Goal: Task Accomplishment & Management: Complete application form

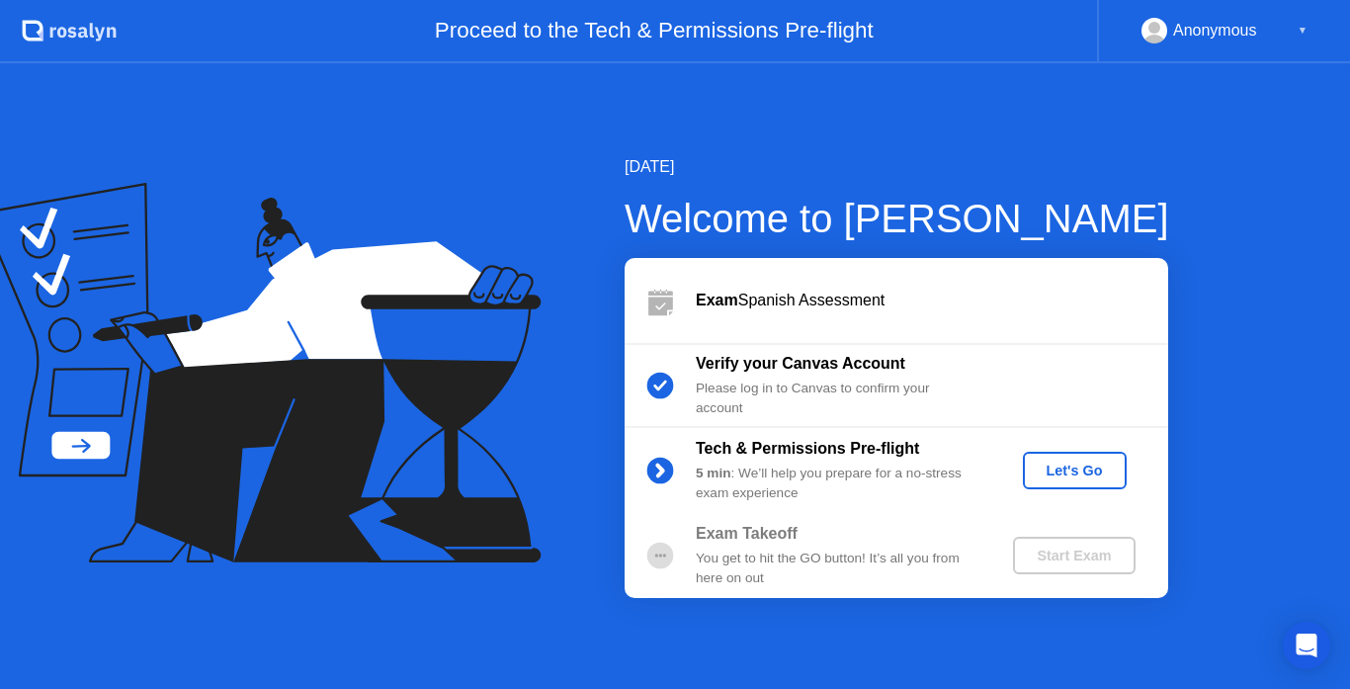
click at [1062, 463] on div "Let's Go" at bounding box center [1075, 470] width 88 height 16
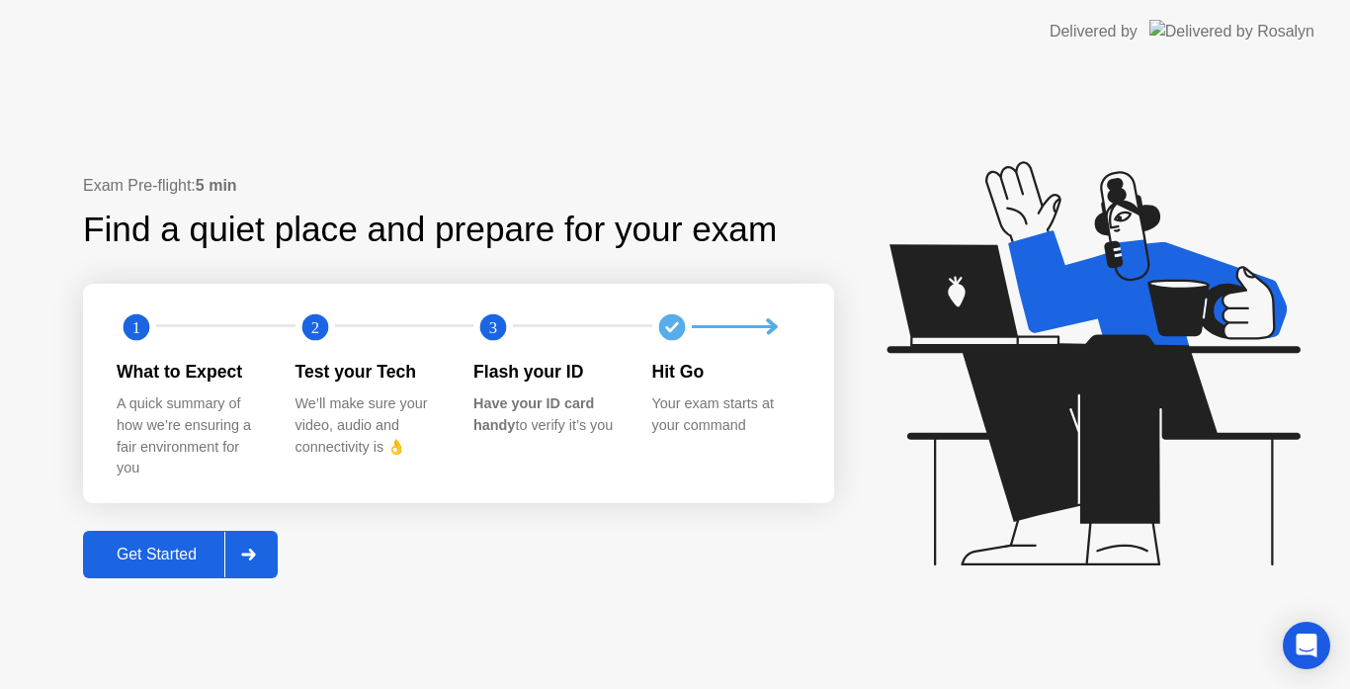
click at [268, 544] on div at bounding box center [247, 554] width 47 height 45
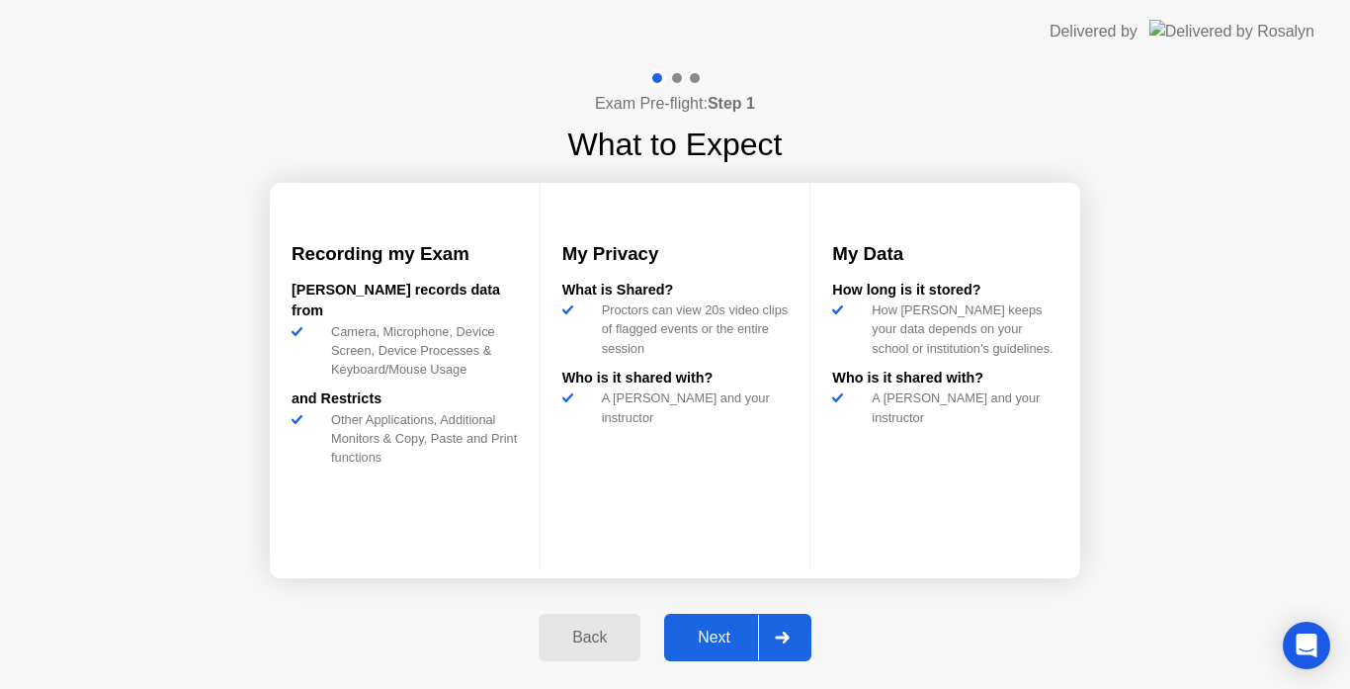
click at [758, 642] on div "Next" at bounding box center [714, 637] width 88 height 18
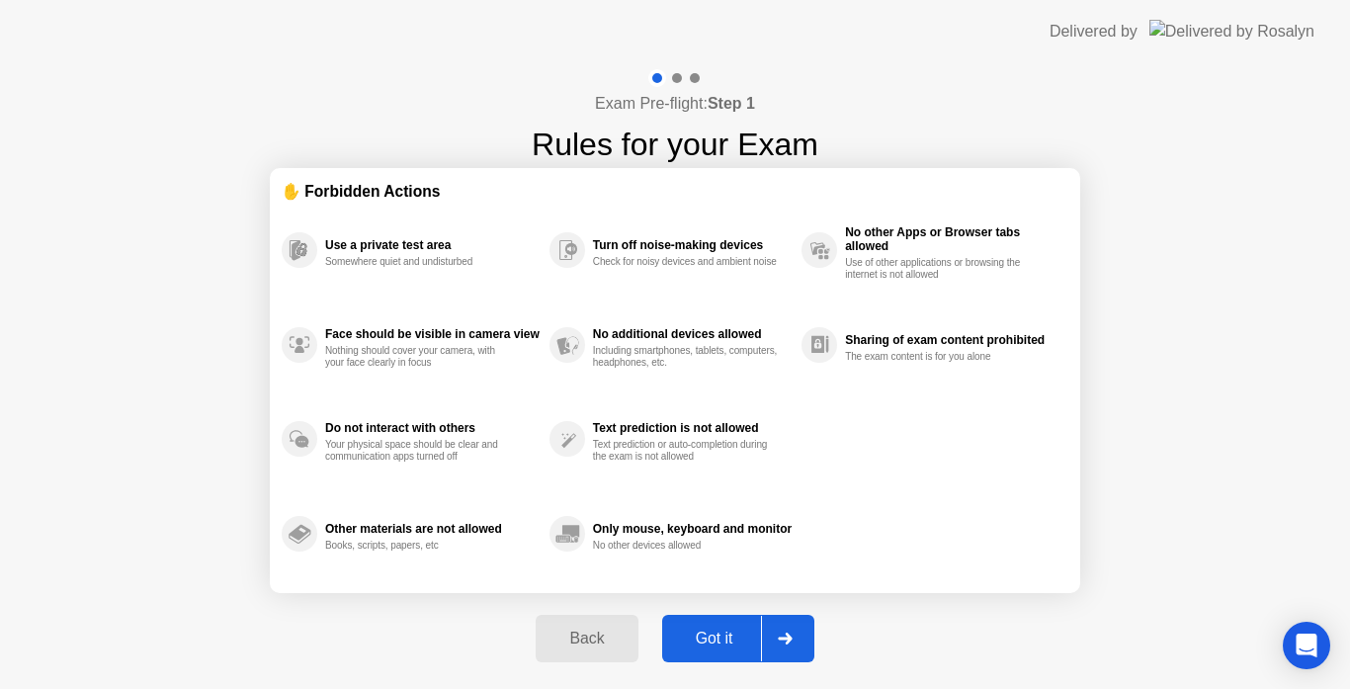
click at [762, 642] on div at bounding box center [784, 638] width 47 height 45
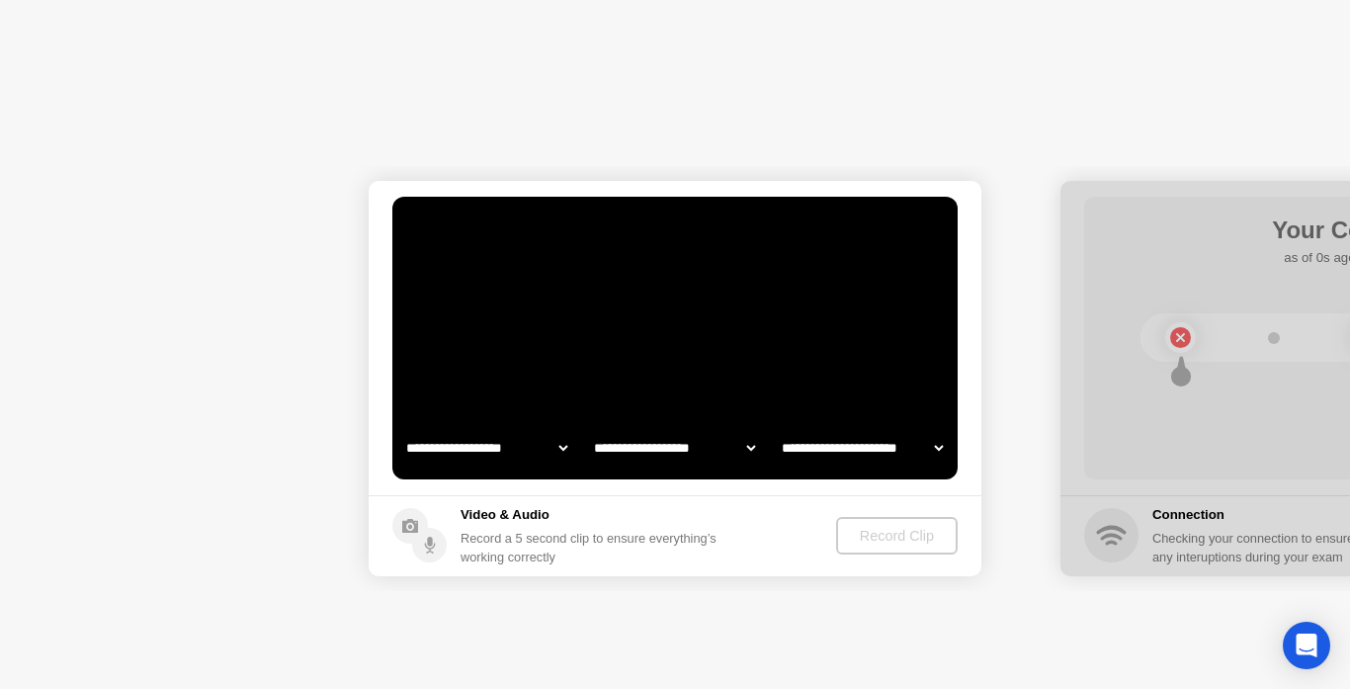
select select "**********"
select select "*******"
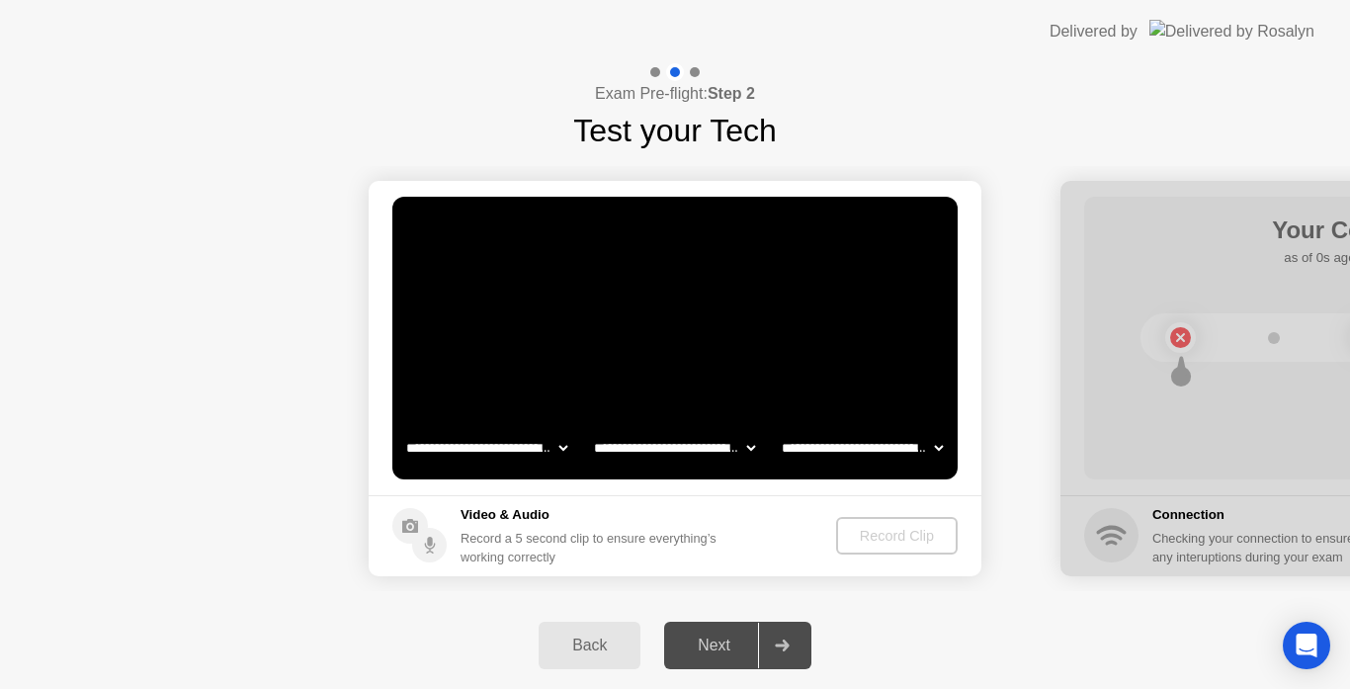
click at [762, 642] on div at bounding box center [781, 644] width 47 height 45
click at [882, 538] on div "Record Clip" at bounding box center [898, 536] width 106 height 16
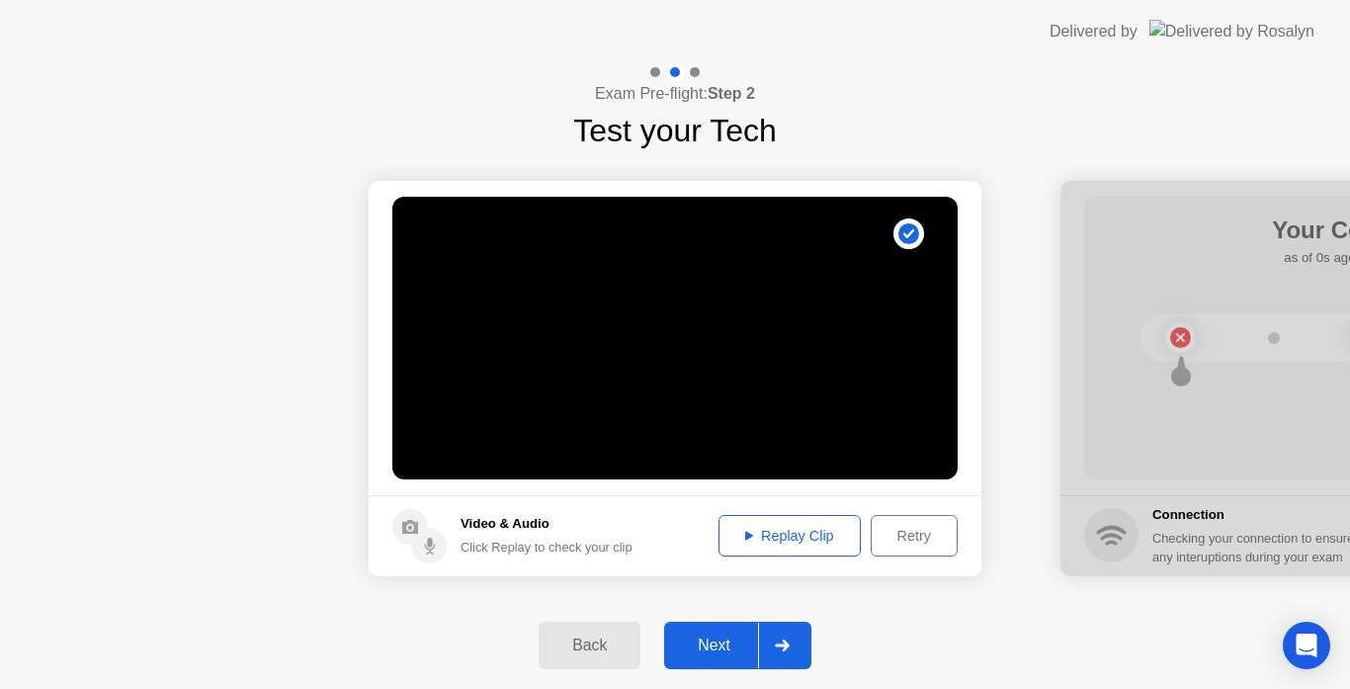
click at [789, 639] on icon at bounding box center [782, 645] width 15 height 12
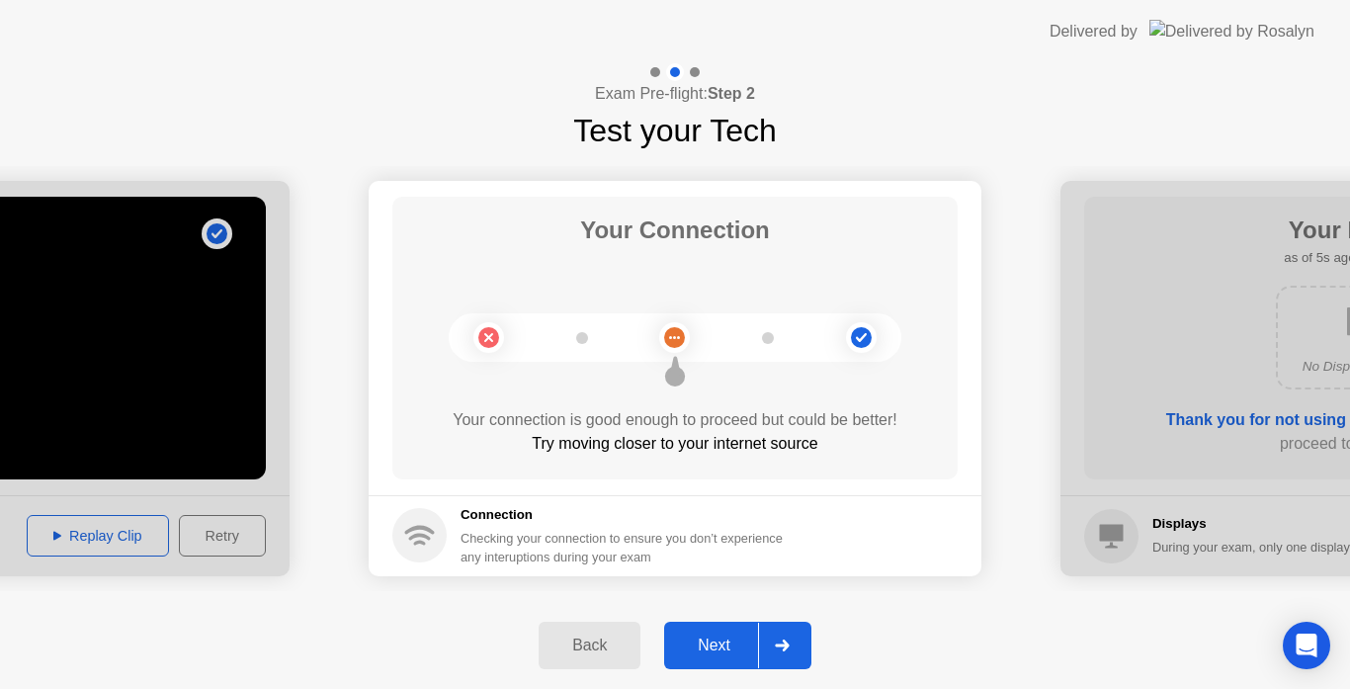
click at [794, 633] on div at bounding box center [781, 644] width 47 height 45
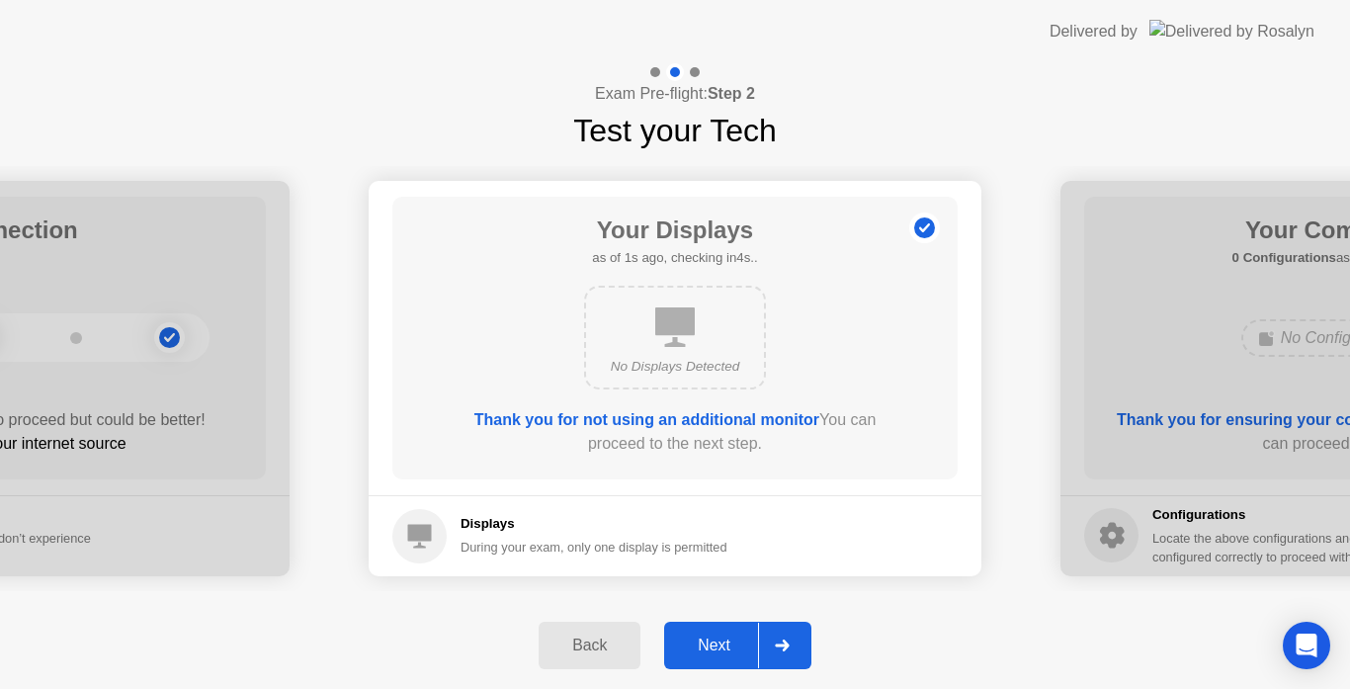
click at [794, 633] on div at bounding box center [781, 644] width 47 height 45
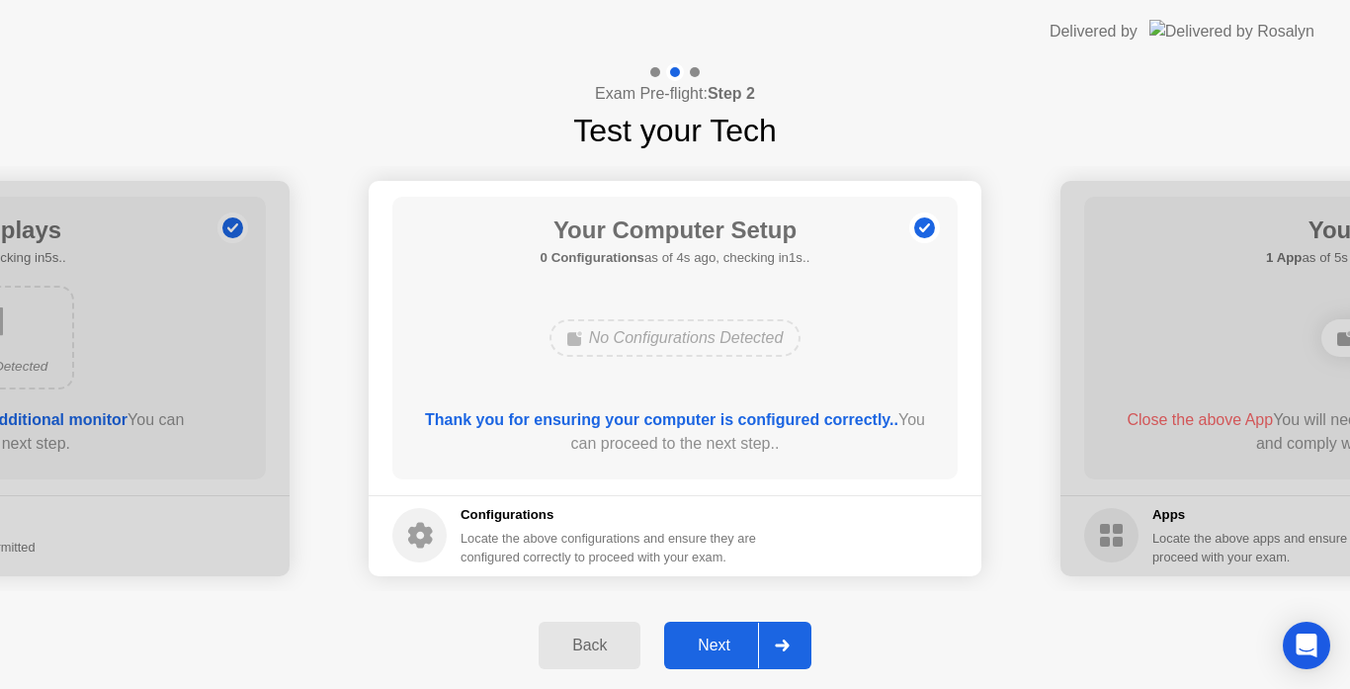
click at [794, 633] on div at bounding box center [781, 644] width 47 height 45
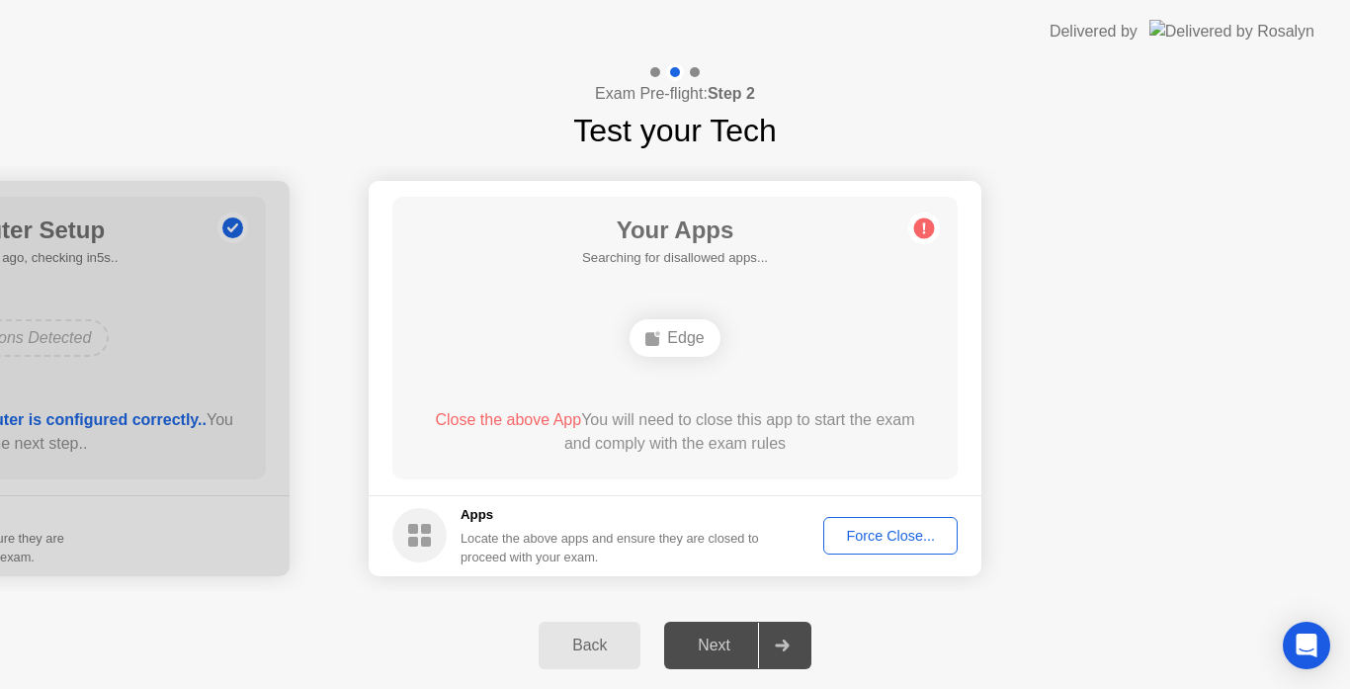
click at [923, 552] on button "Force Close..." at bounding box center [890, 536] width 134 height 38
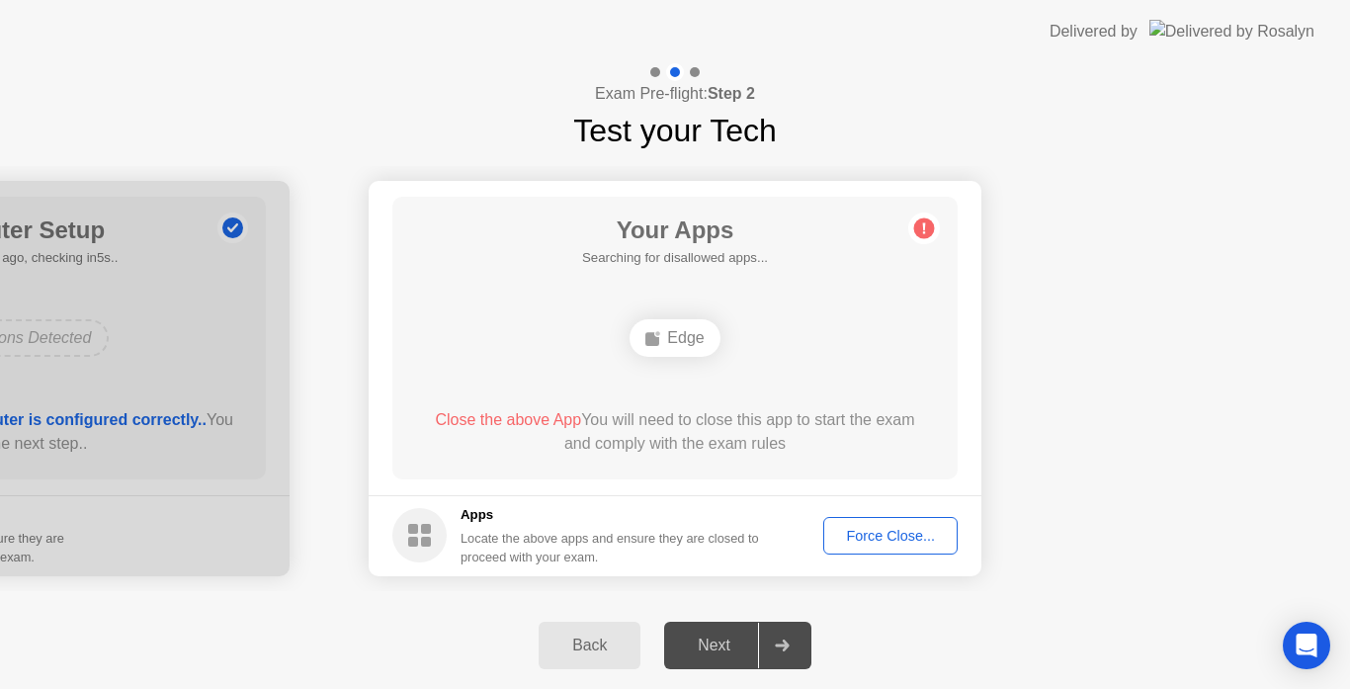
click at [872, 524] on button "Force Close..." at bounding box center [890, 536] width 134 height 38
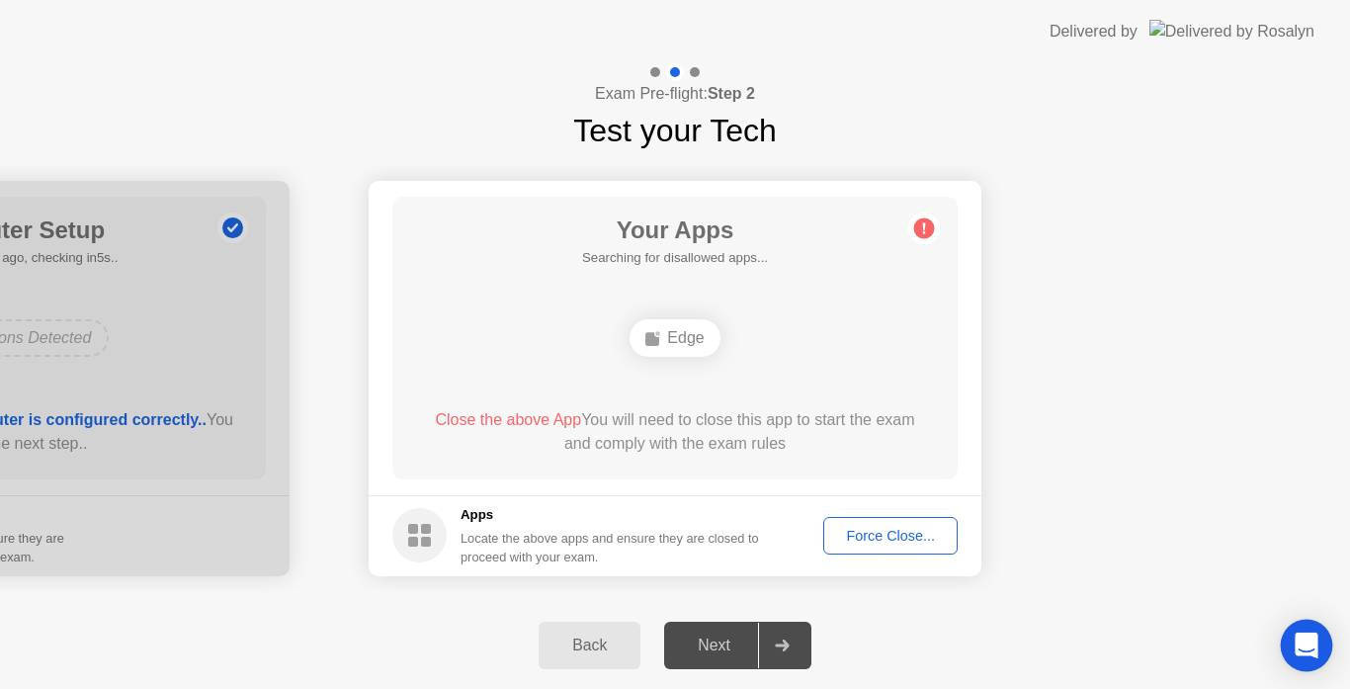
click at [1309, 656] on div "Open Intercom Messenger" at bounding box center [1307, 646] width 52 height 52
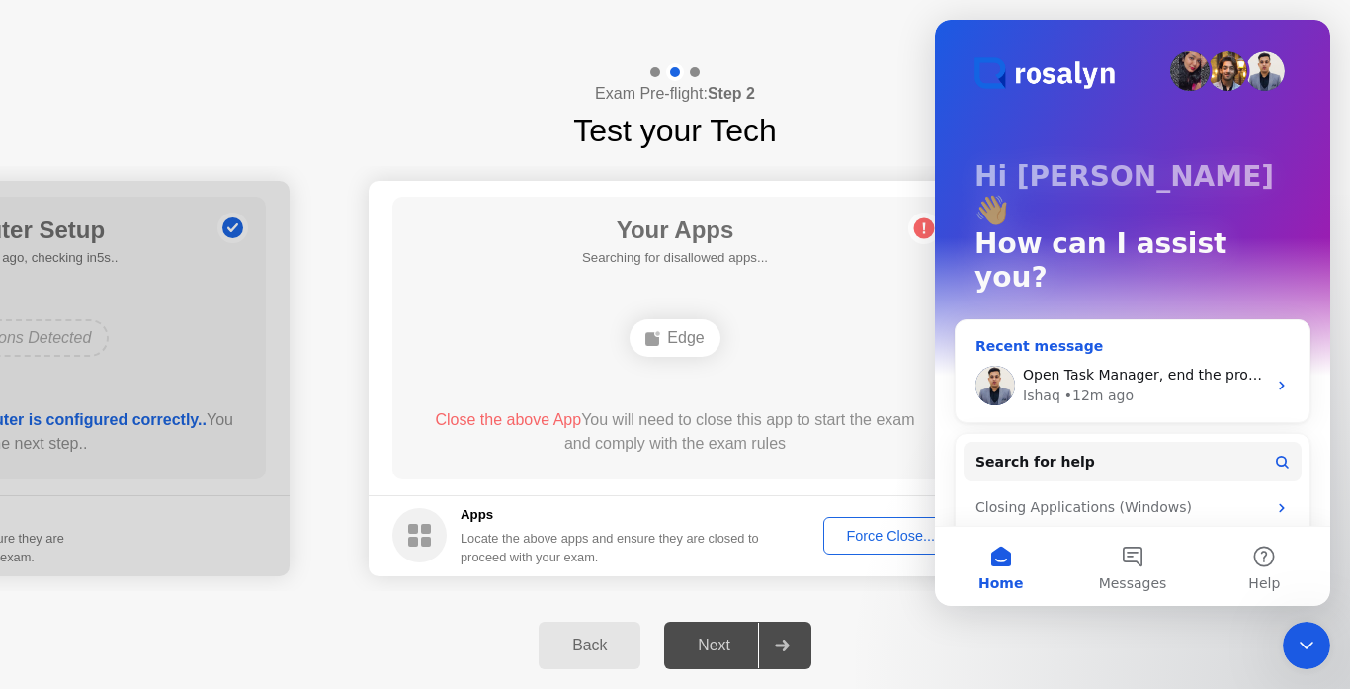
click at [1167, 367] on span "Open Task Manager, end the process of the running application, and then try aga…" at bounding box center [1313, 375] width 581 height 16
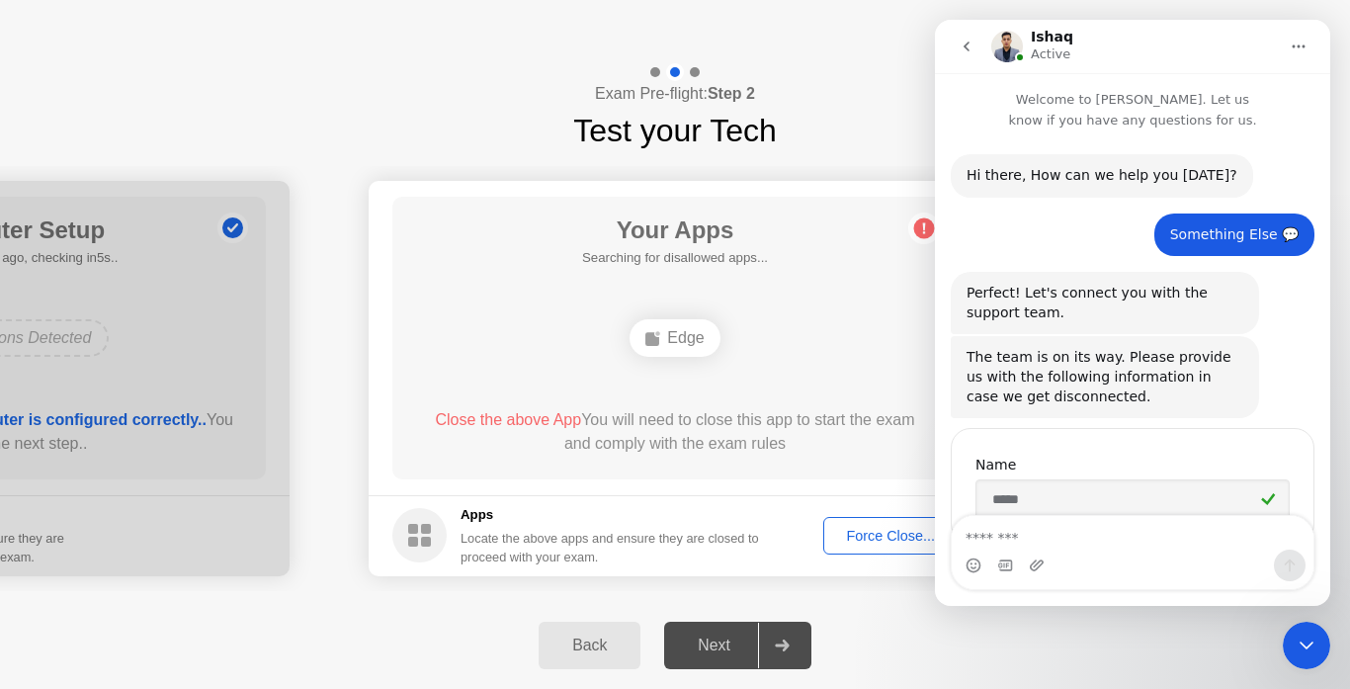
scroll to position [871, 0]
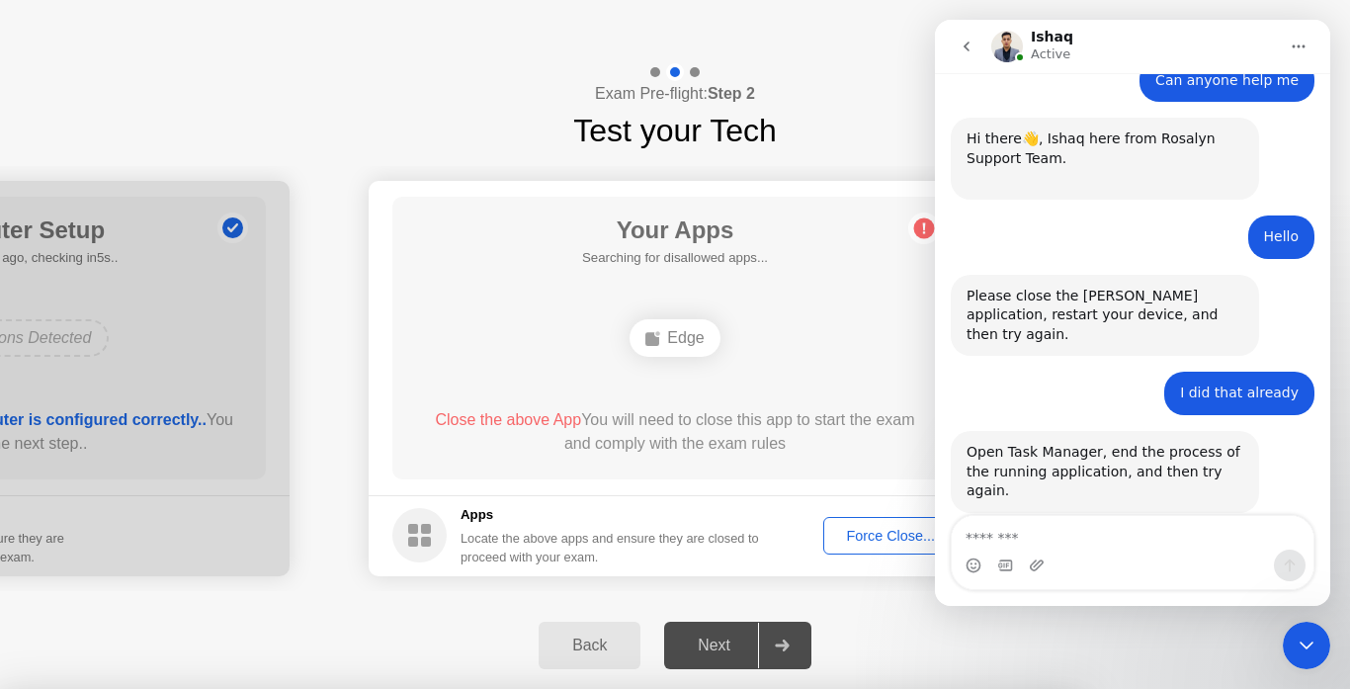
click at [1324, 585] on div "Intercom messenger" at bounding box center [1132, 552] width 395 height 75
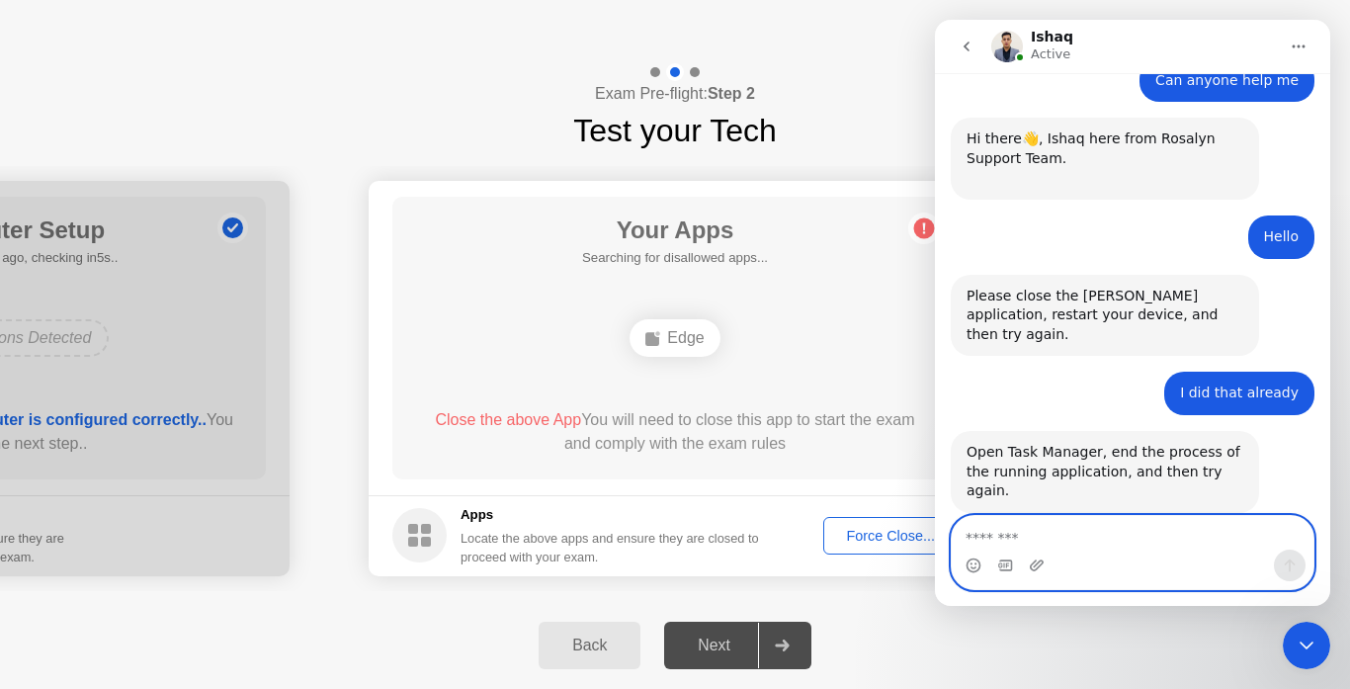
click at [976, 538] on textarea "Message…" at bounding box center [1133, 533] width 362 height 34
type textarea "**********"
click at [1298, 568] on button "Send a message…" at bounding box center [1290, 565] width 32 height 32
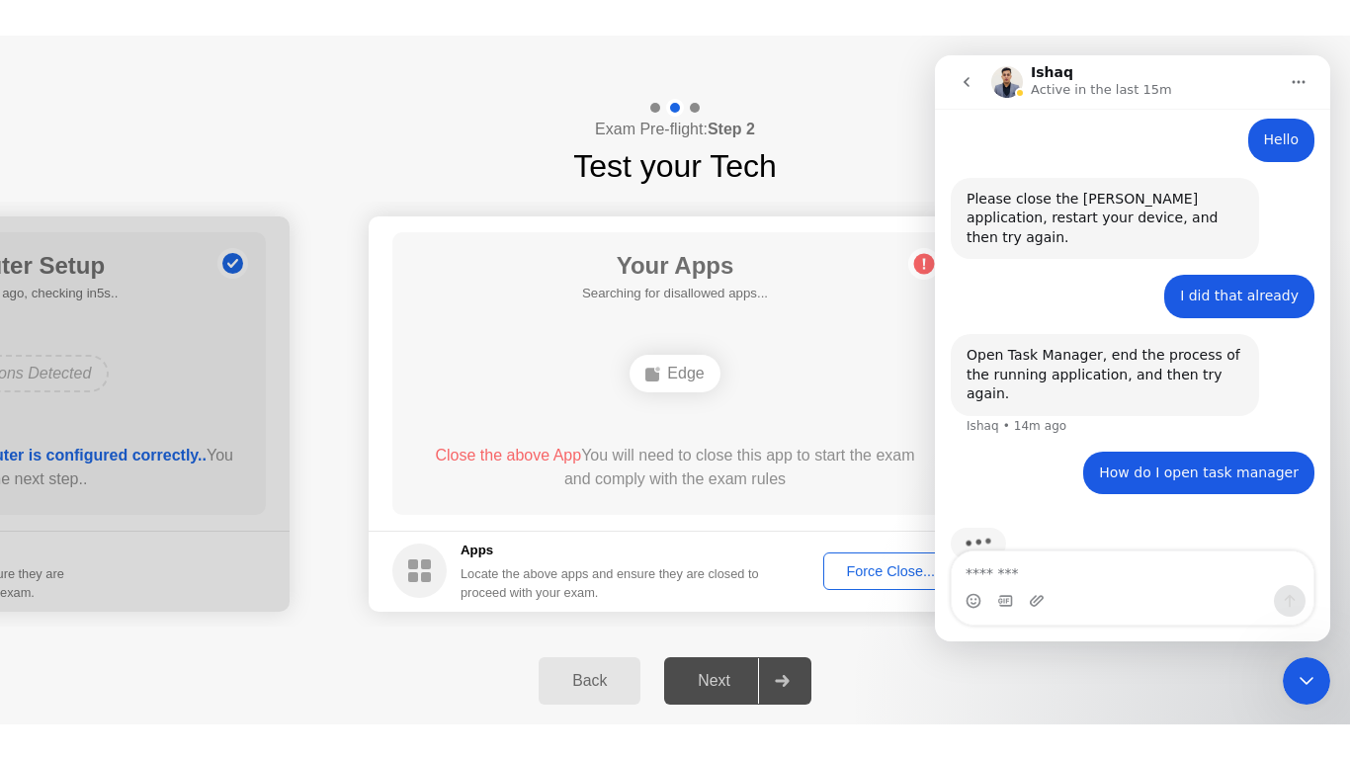
scroll to position [1005, 0]
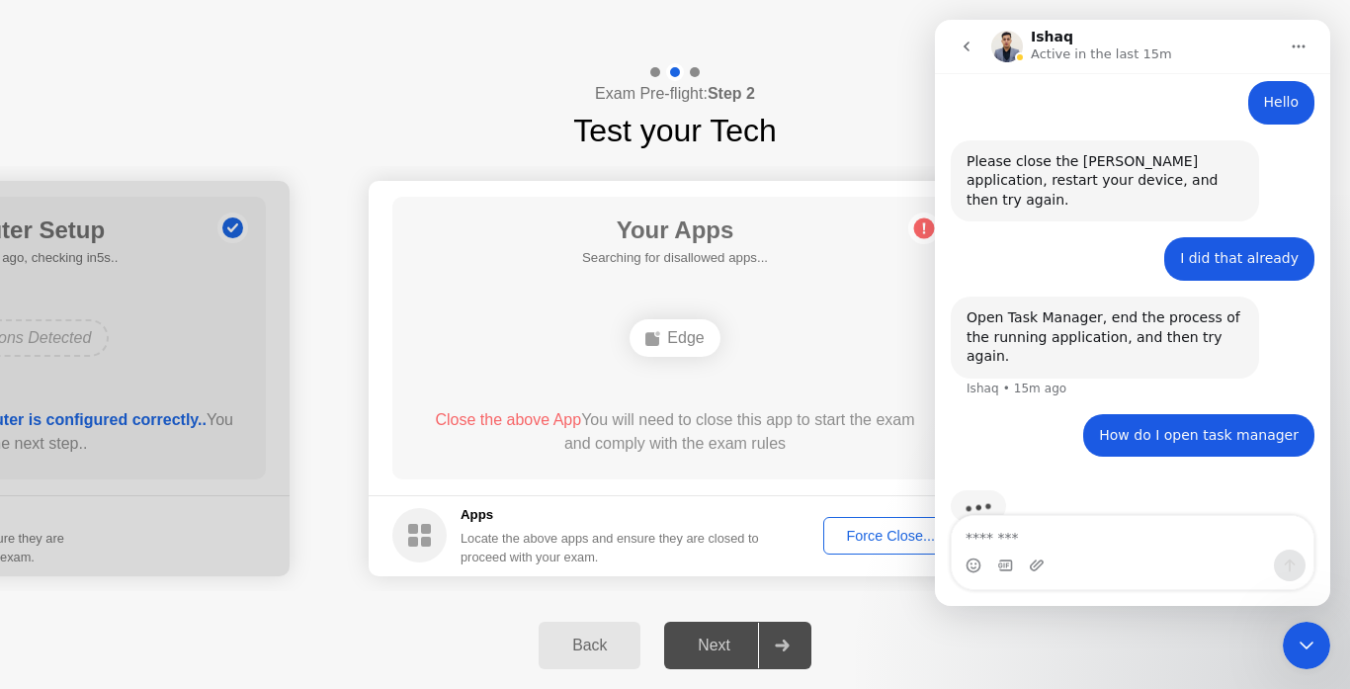
click at [591, 658] on button "Back" at bounding box center [590, 645] width 102 height 47
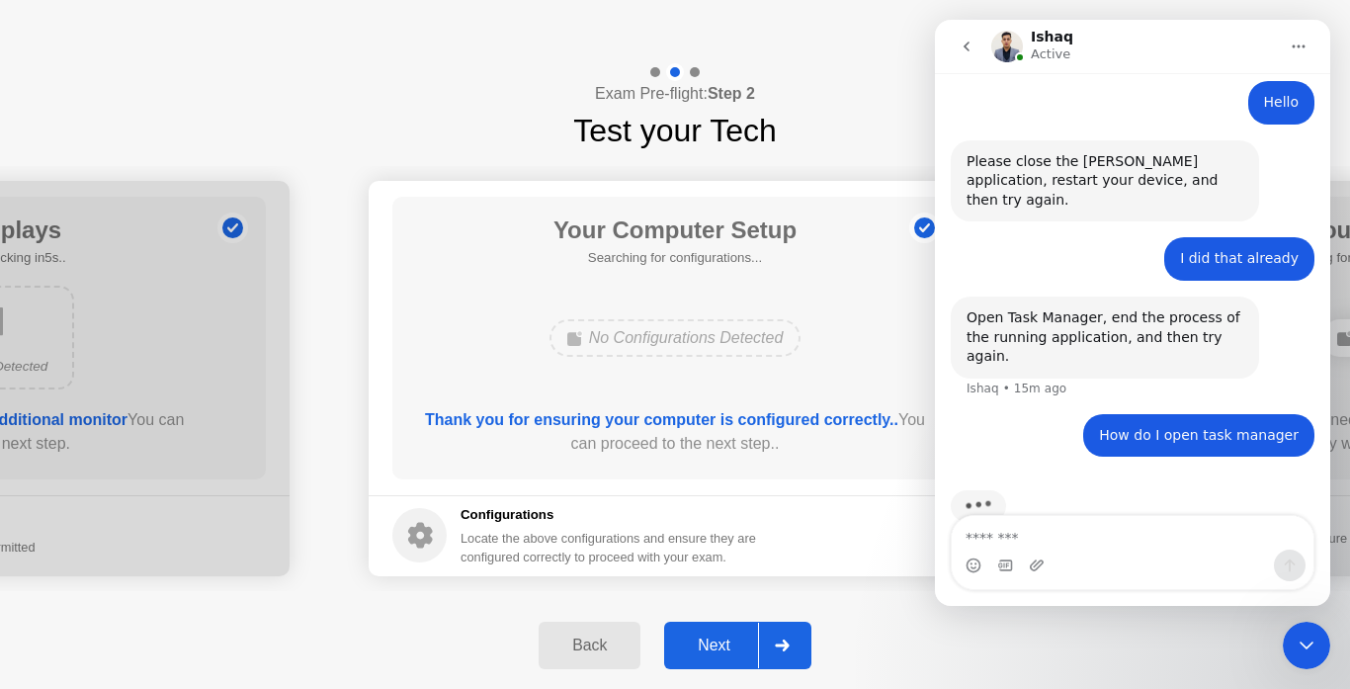
click at [784, 630] on div at bounding box center [781, 644] width 47 height 45
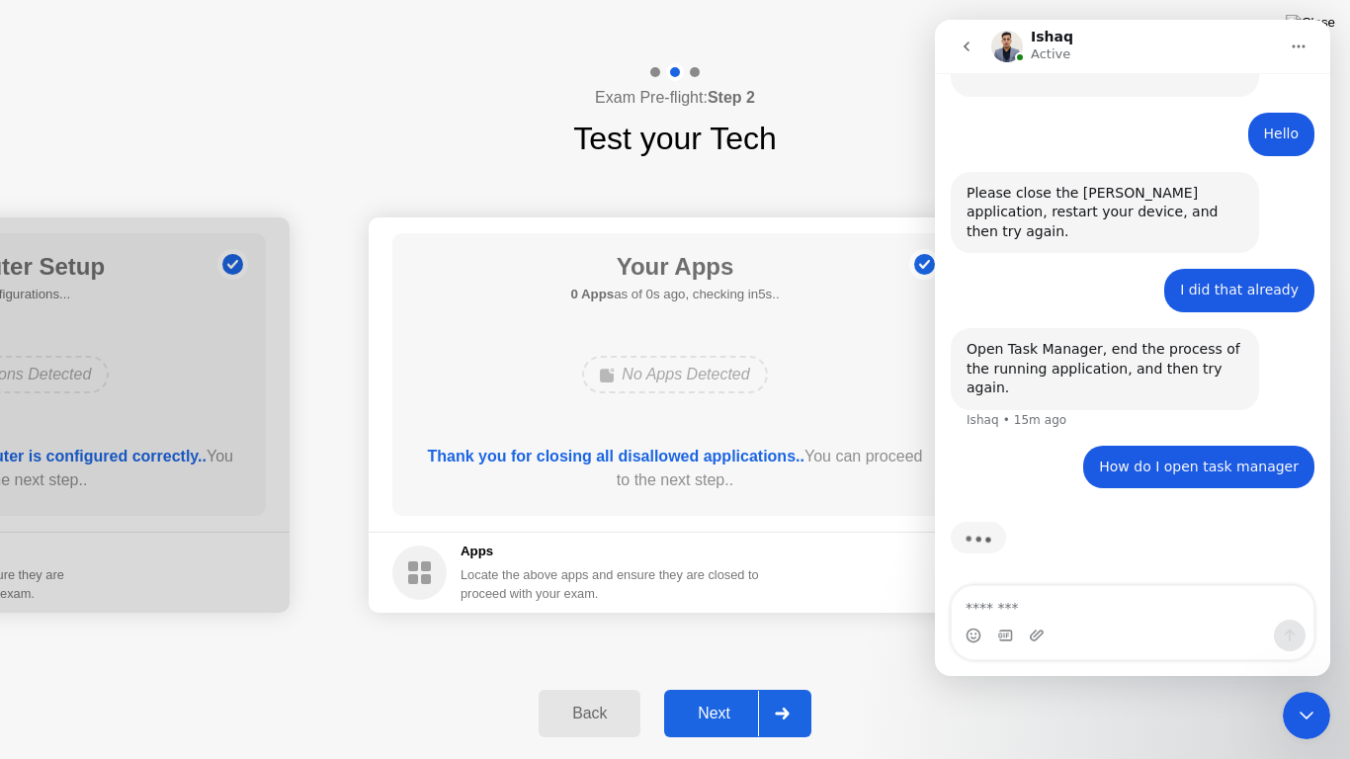
scroll to position [935, 0]
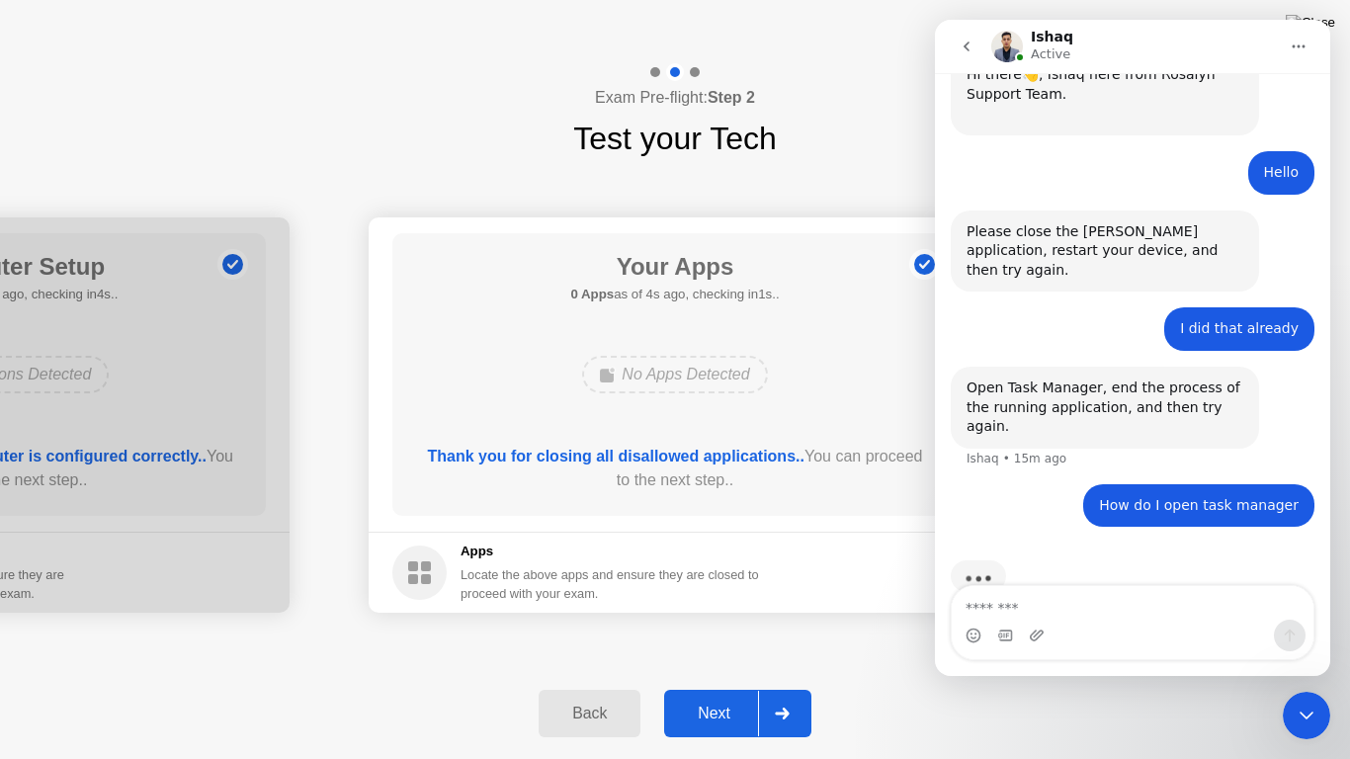
click at [962, 58] on button "go back" at bounding box center [967, 47] width 38 height 38
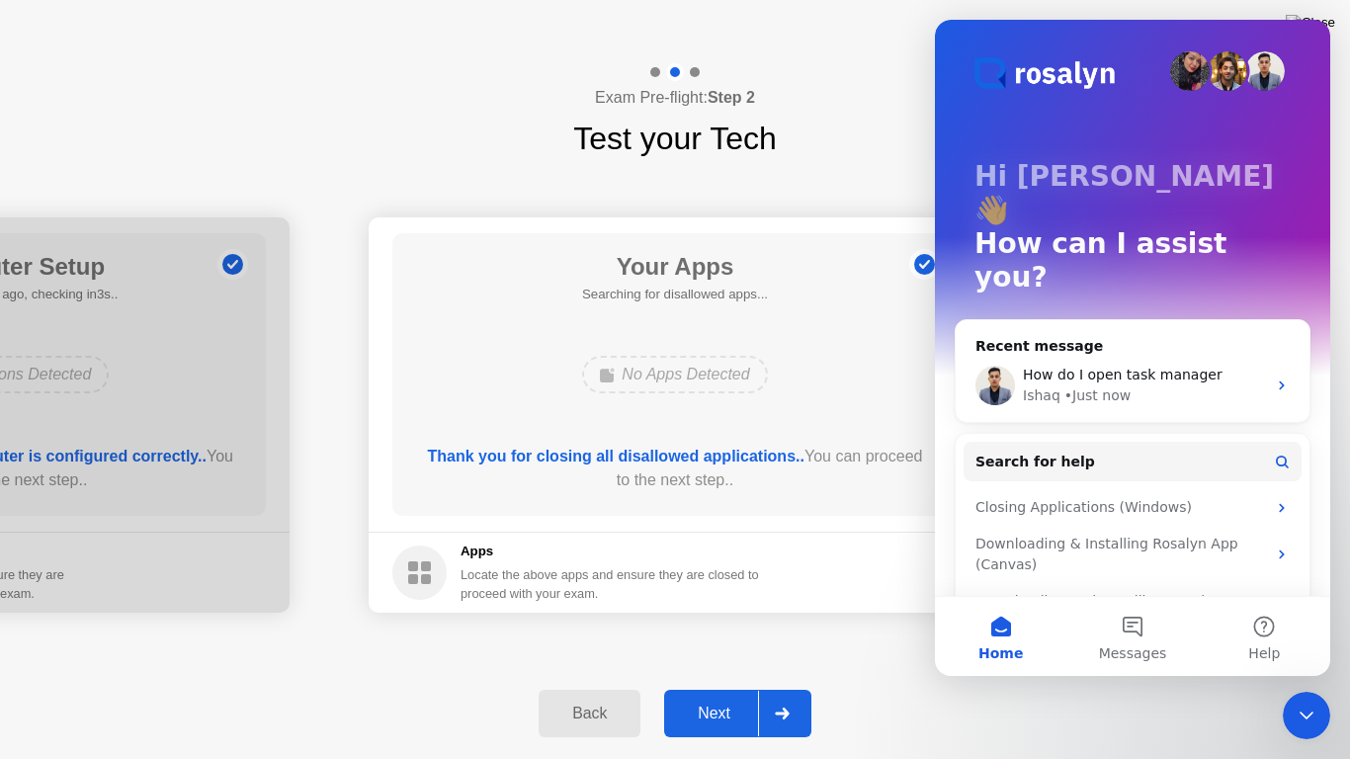
click at [894, 82] on div "Exam Pre-flight: Step 2 Test your Tech" at bounding box center [675, 112] width 1350 height 99
click at [1285, 688] on div "Close Intercom Messenger" at bounding box center [1306, 715] width 47 height 47
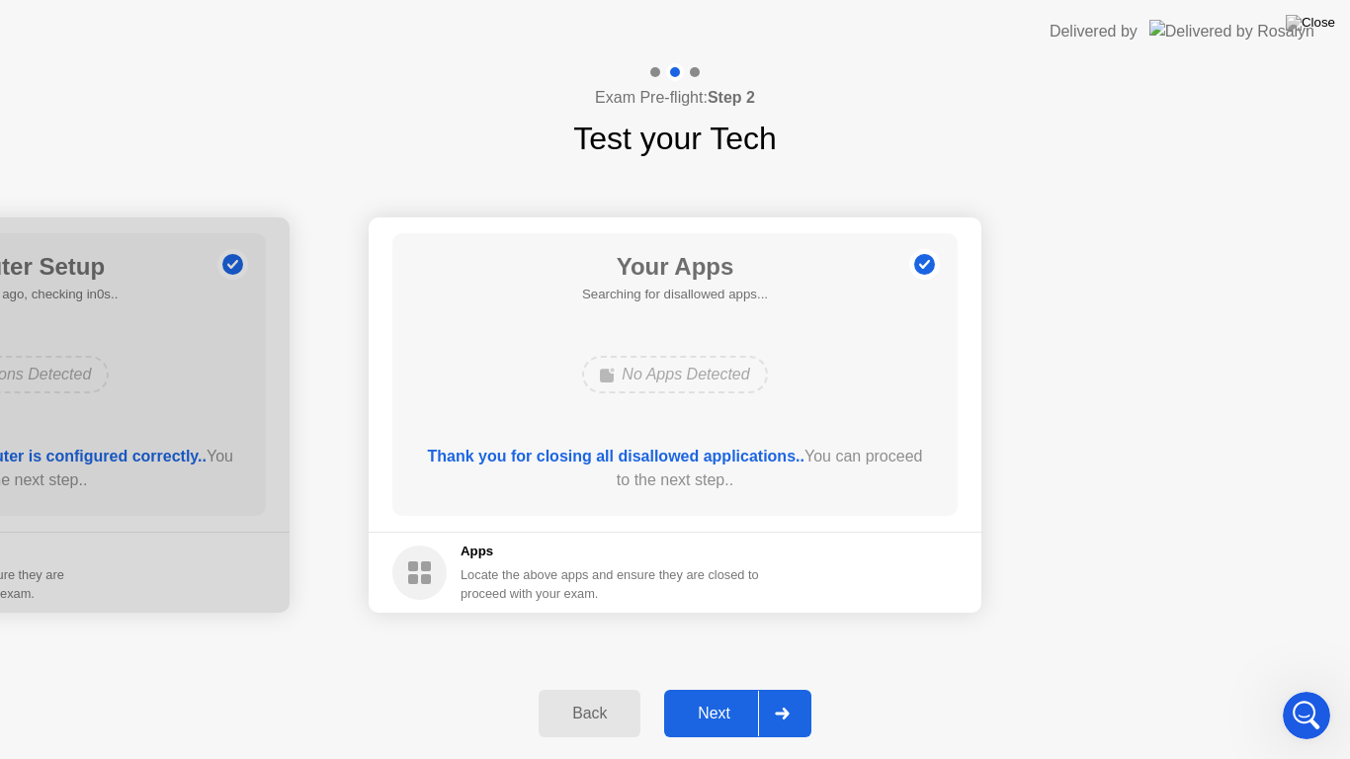
scroll to position [0, 0]
click at [788, 688] on div at bounding box center [781, 713] width 47 height 45
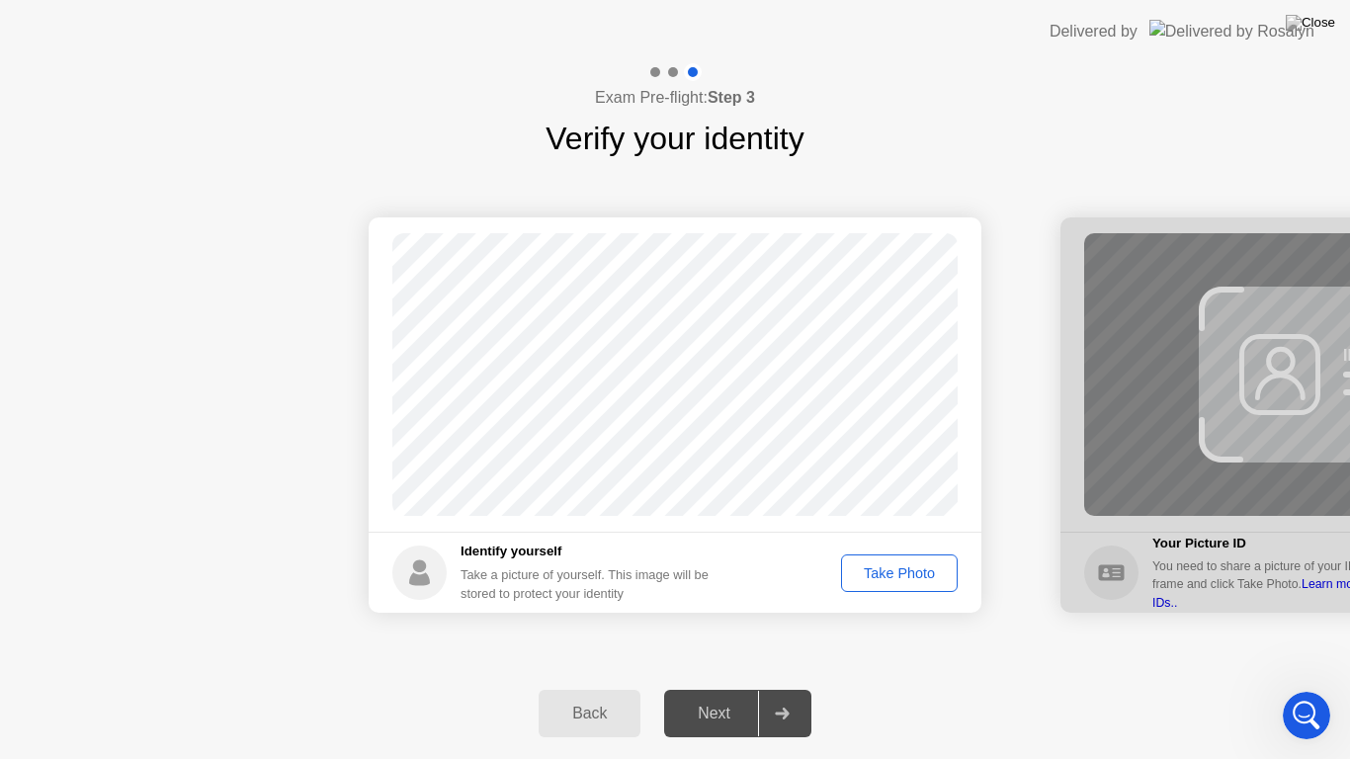
click at [884, 588] on button "Take Photo" at bounding box center [899, 573] width 117 height 38
click at [791, 688] on div at bounding box center [781, 713] width 47 height 45
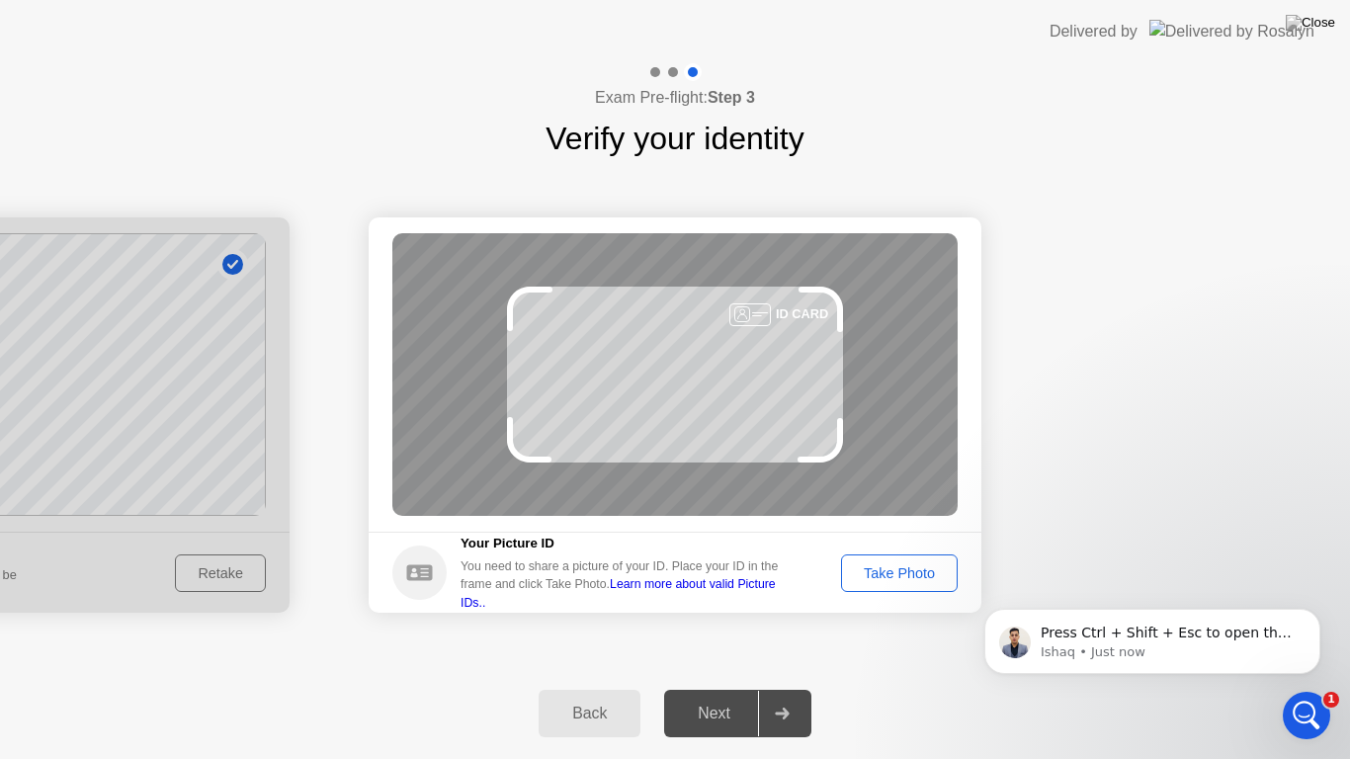
click at [857, 586] on button "Take Photo" at bounding box center [899, 573] width 117 height 38
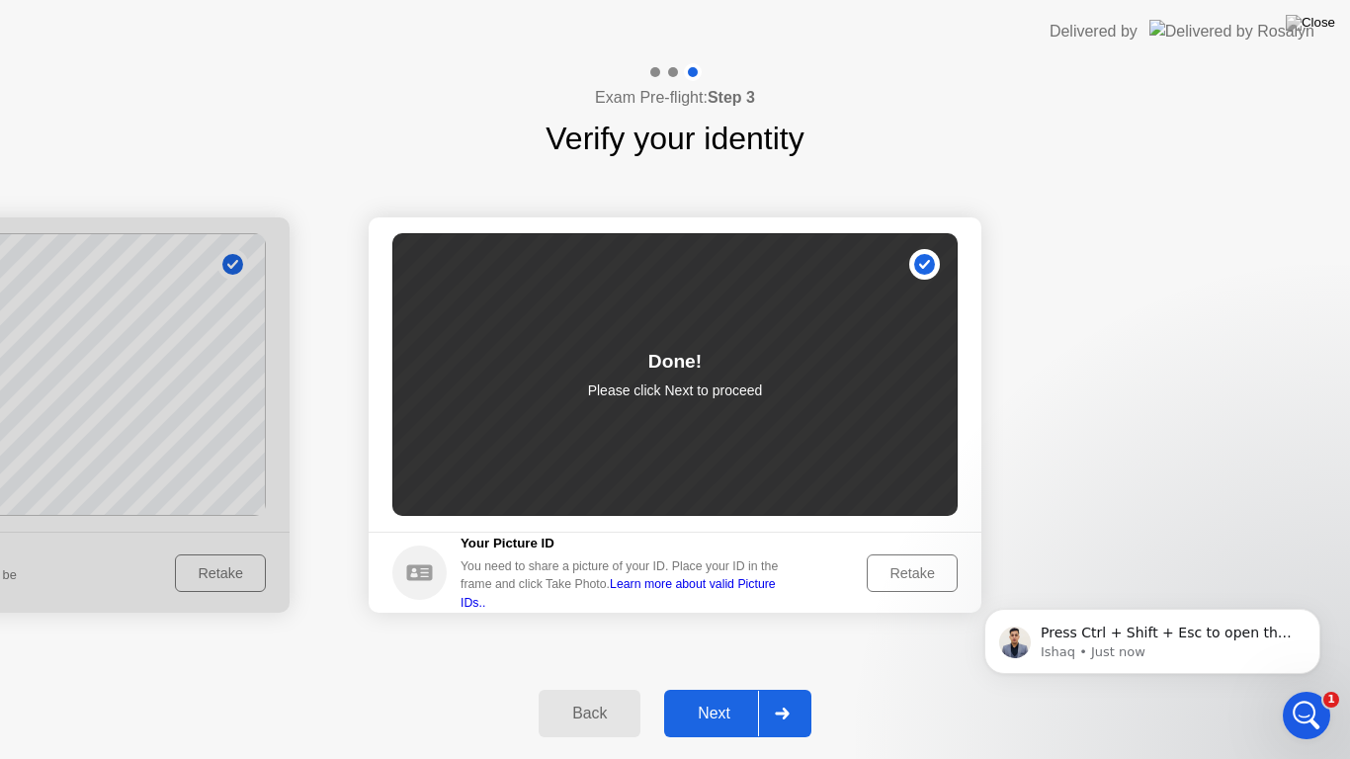
click at [791, 688] on div at bounding box center [781, 713] width 47 height 45
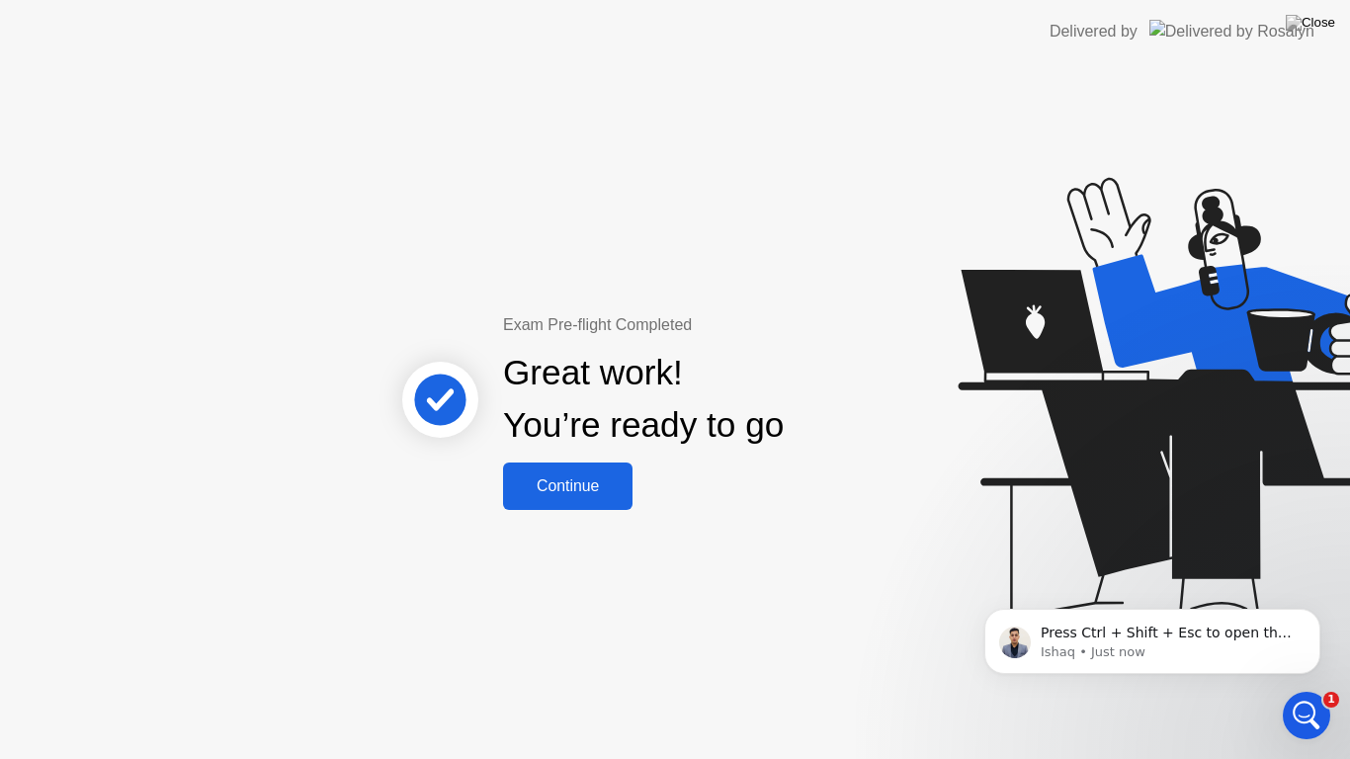
click at [589, 491] on div "Continue" at bounding box center [568, 486] width 118 height 18
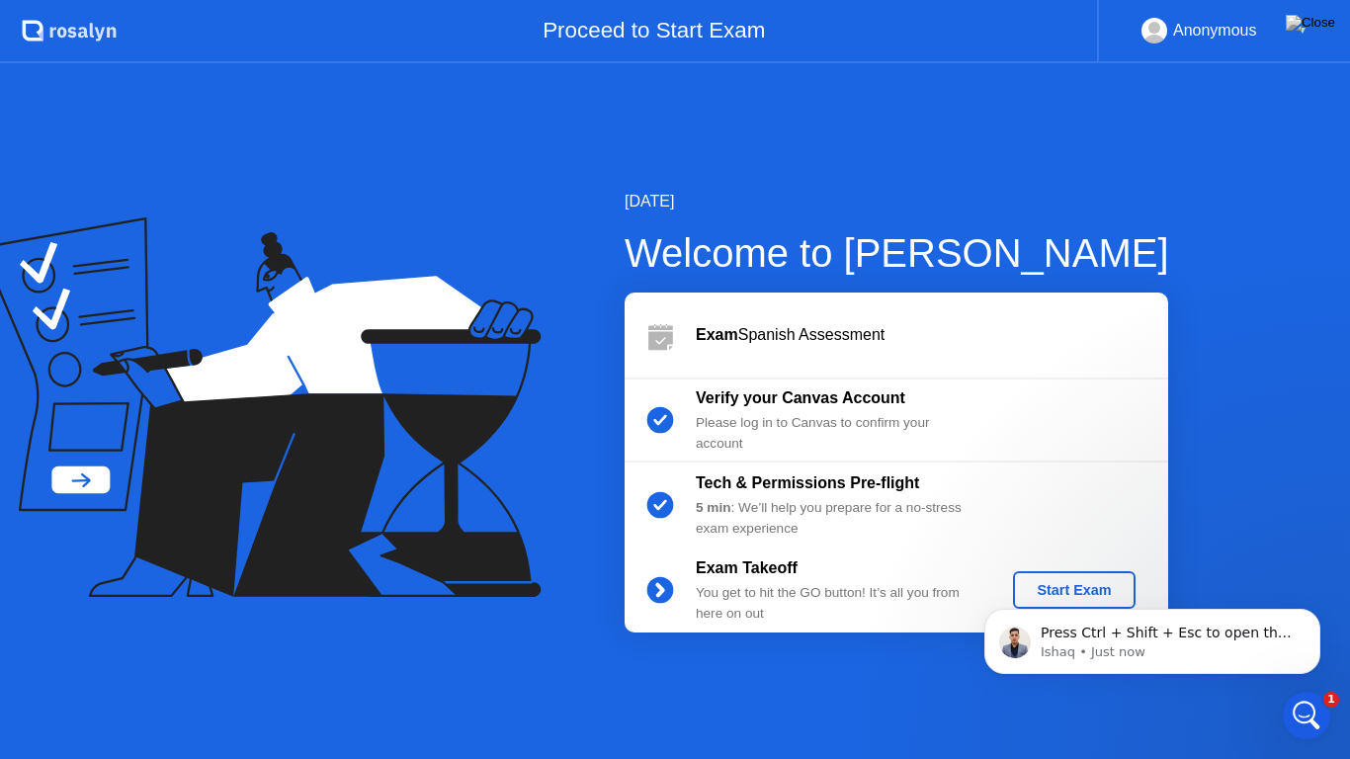
click at [1071, 594] on div "Press Ctrl + Shift + Esc to open the Task Manager. Ishaq • Just now" at bounding box center [1152, 550] width 364 height 247
click at [1061, 592] on div "Press Ctrl + Shift + Esc to open the Task Manager. Ishaq • Just now" at bounding box center [1152, 550] width 364 height 247
click at [1311, 616] on icon "Dismiss notification" at bounding box center [1314, 614] width 11 height 11
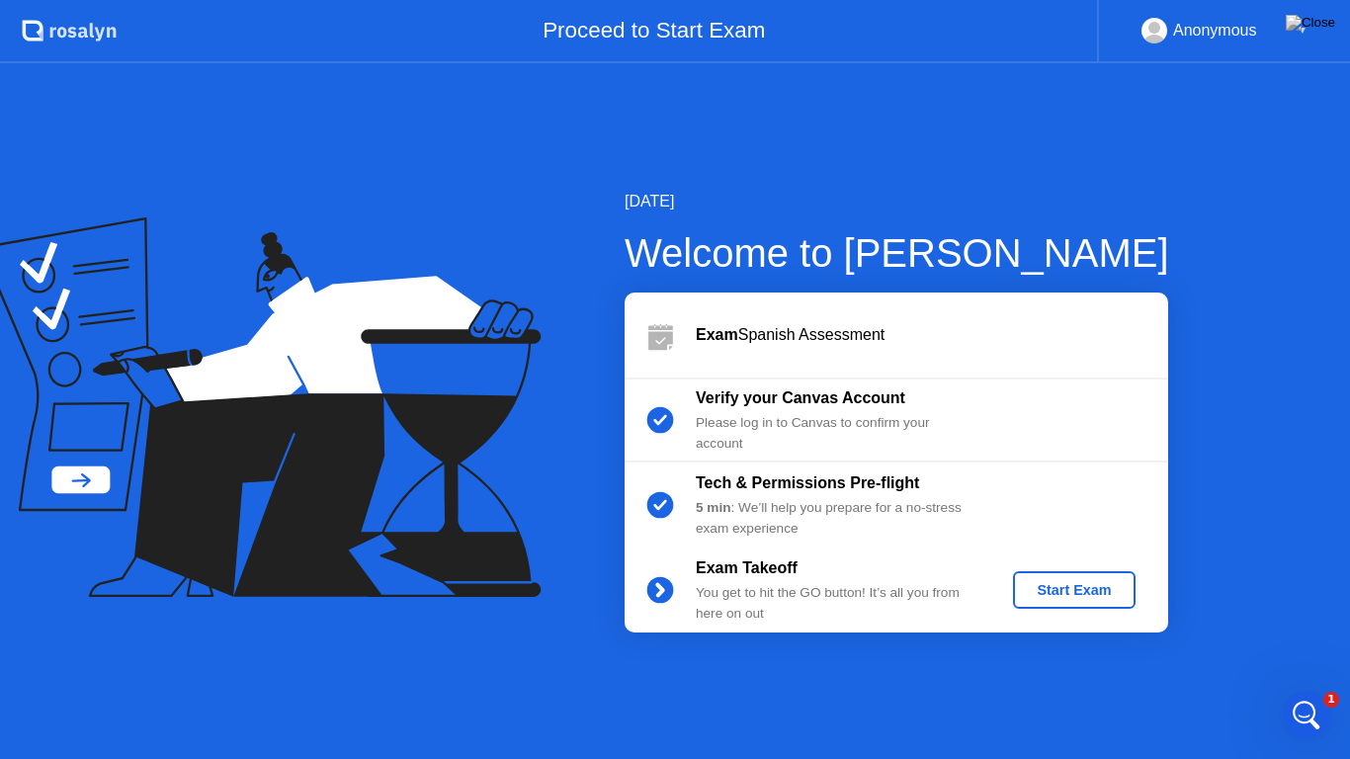
click at [1109, 596] on div "Start Exam" at bounding box center [1074, 590] width 106 height 16
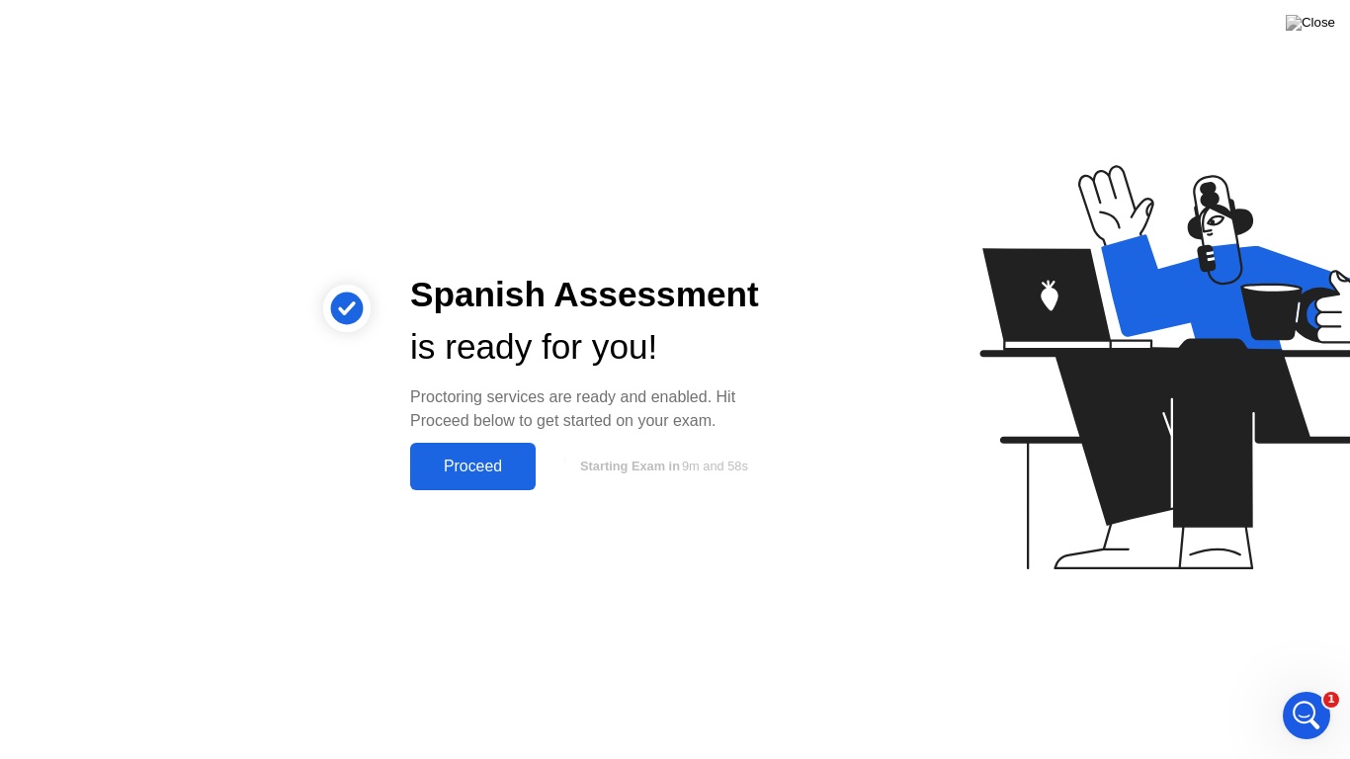
click at [487, 469] on div "Proceed" at bounding box center [473, 466] width 114 height 18
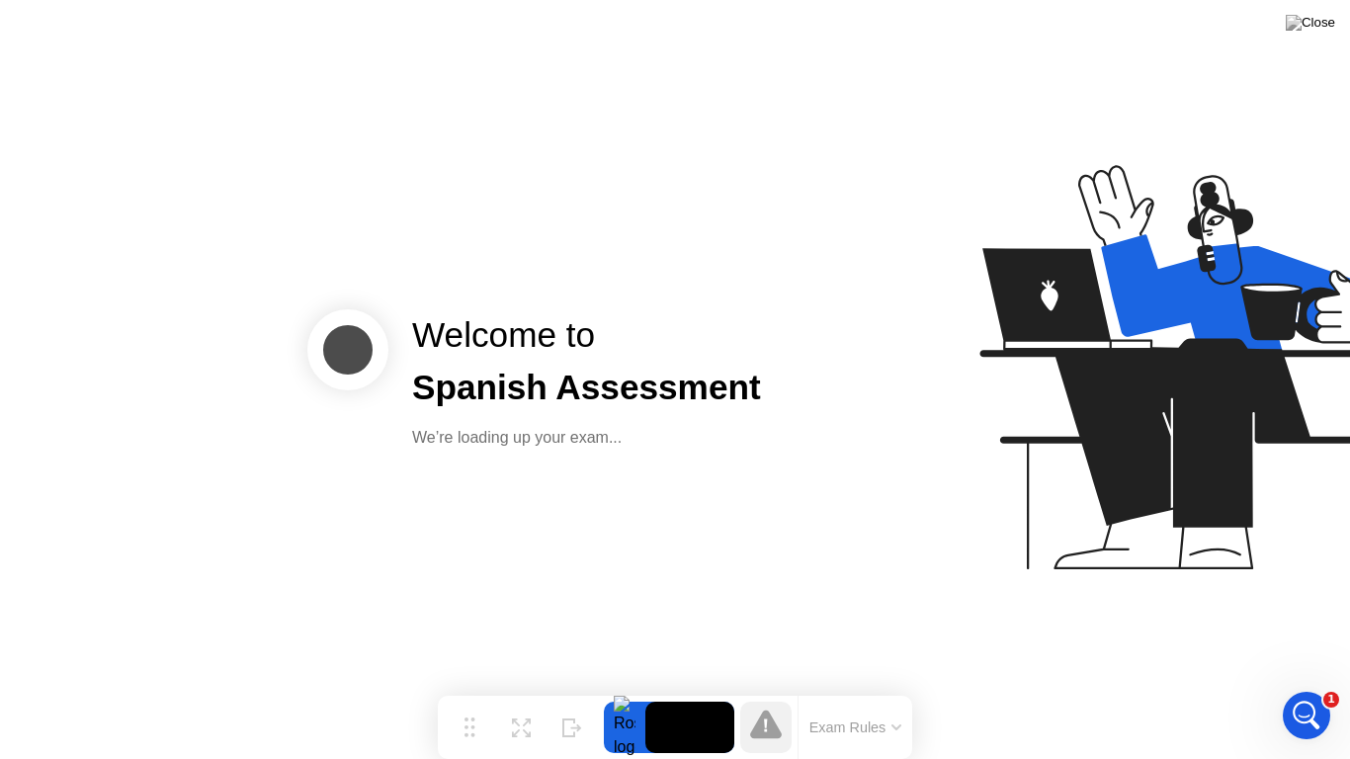
click at [610, 565] on div "Welcome to Spanish Assessment We’re loading up your exam..." at bounding box center [675, 379] width 1350 height 759
click at [1332, 688] on div "Welcome to Spanish Assessment We’re loading up your exam..." at bounding box center [675, 379] width 1350 height 759
click at [1324, 688] on div "Open Intercom Messenger" at bounding box center [1306, 715] width 65 height 65
click at [1301, 688] on icon "Open Intercom Messenger" at bounding box center [1306, 716] width 33 height 33
click at [1300, 688] on icon "Open Intercom Messenger" at bounding box center [1306, 716] width 33 height 33
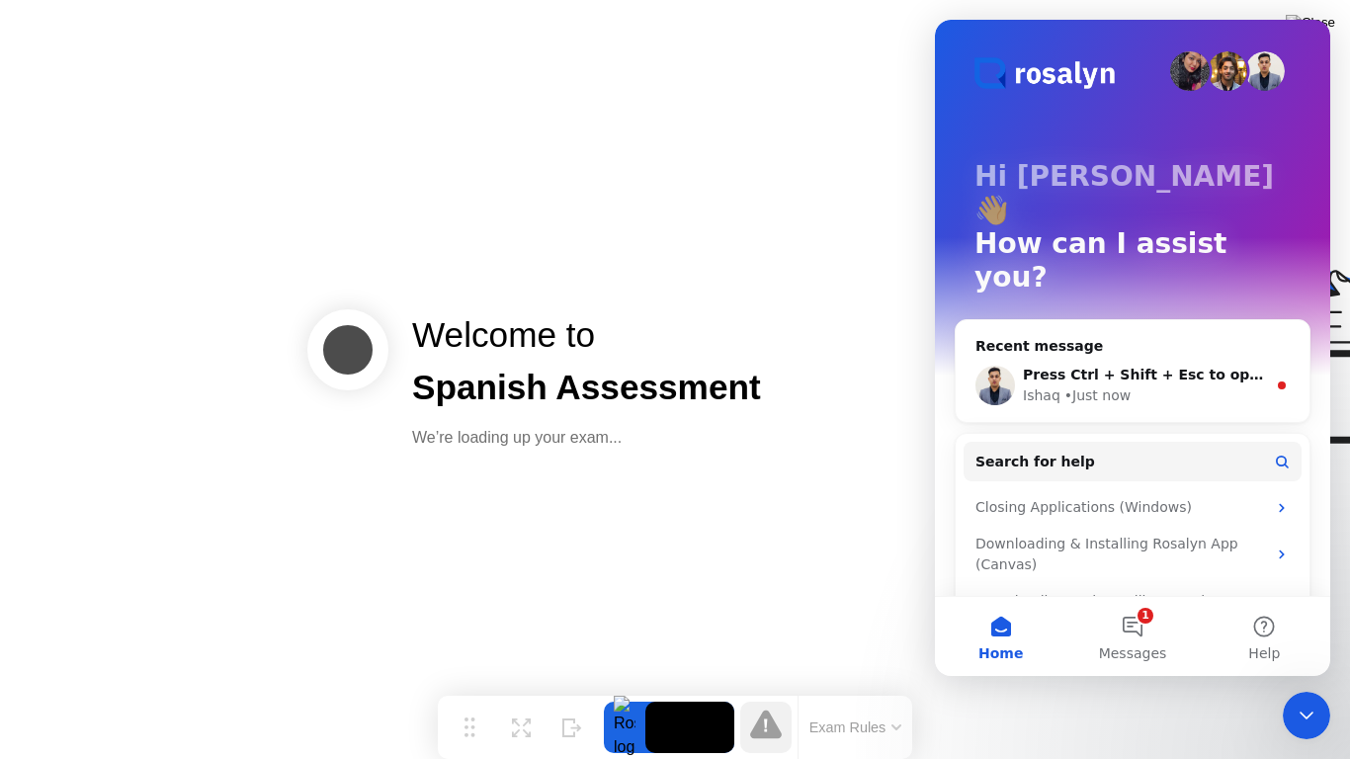
click at [896, 134] on div at bounding box center [1089, 380] width 510 height 513
click at [1245, 367] on span "Press Ctrl + Shift + Esc to open the Task Manager." at bounding box center [1219, 375] width 392 height 16
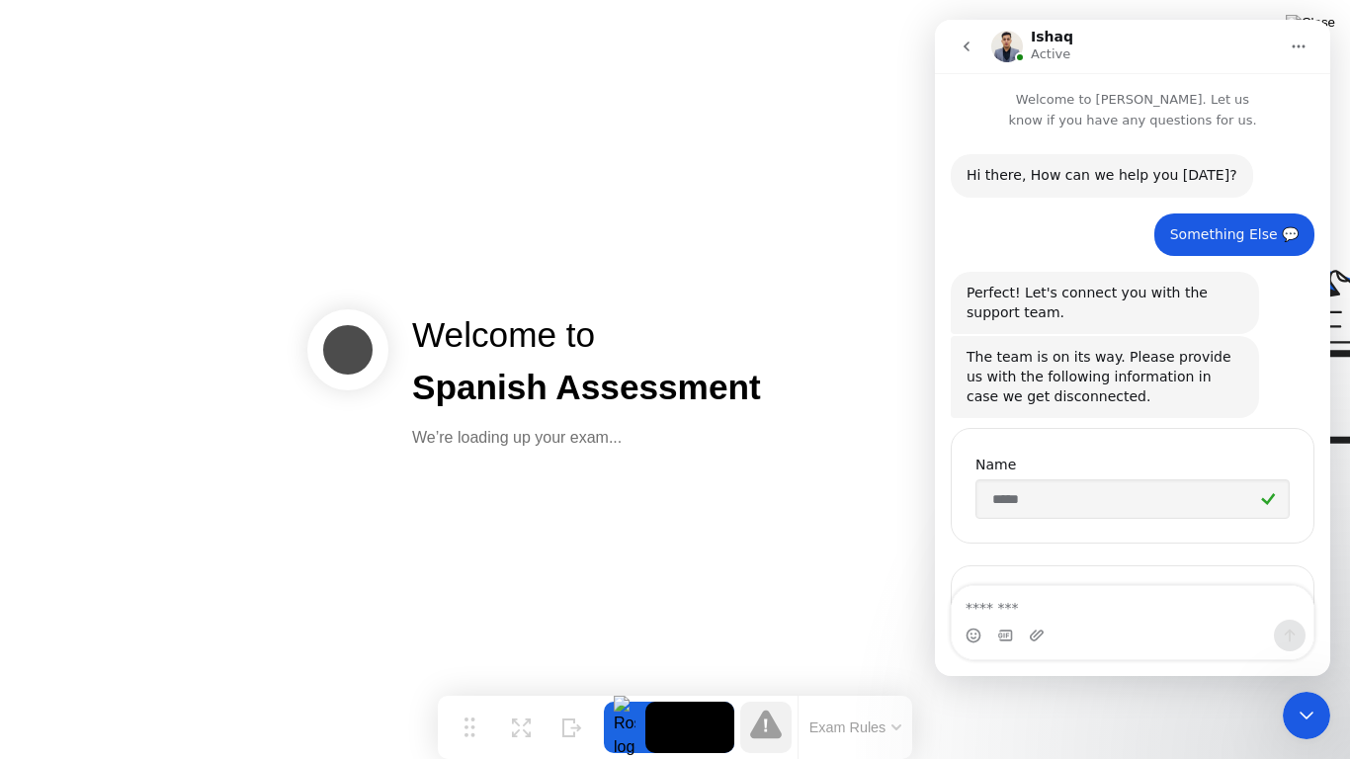
click at [1030, 609] on textarea "Message…" at bounding box center [1133, 603] width 362 height 34
type textarea "****"
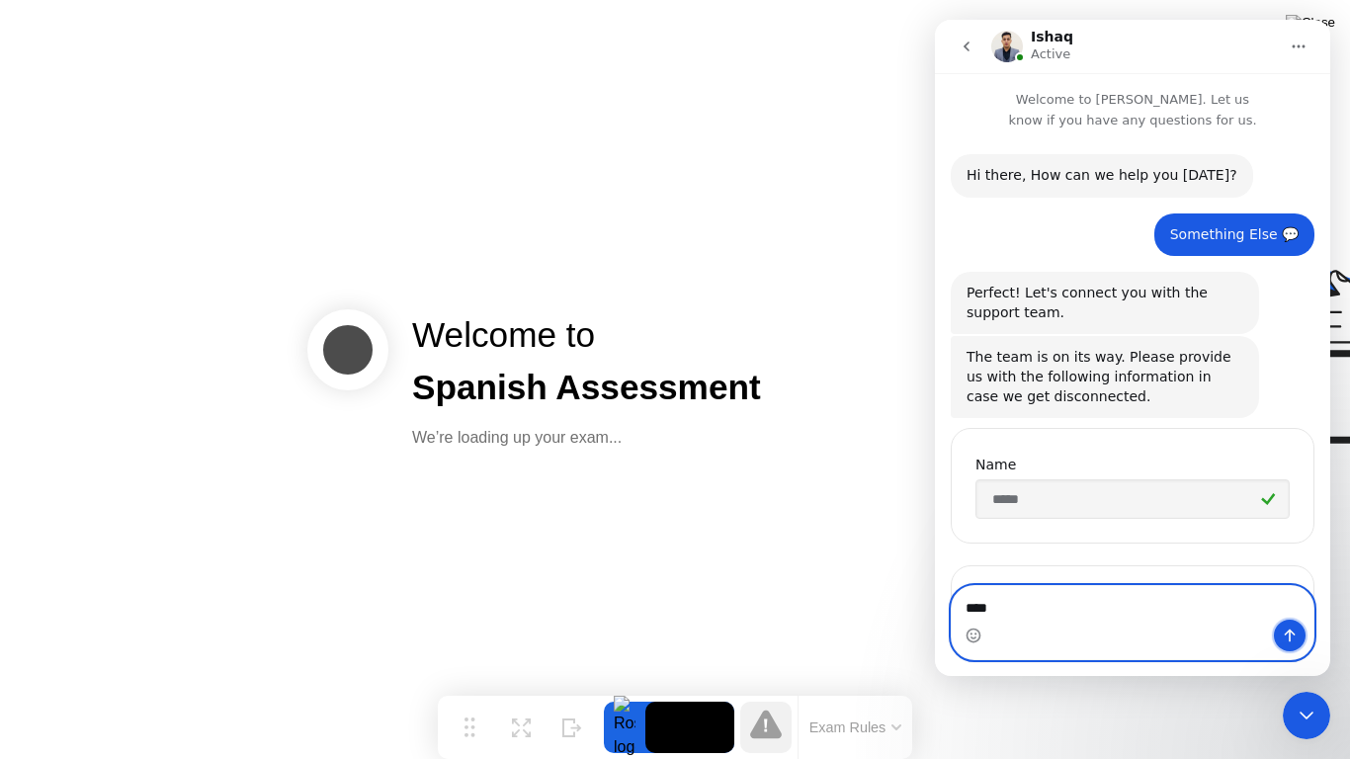
click at [1301, 635] on button "Send a message…" at bounding box center [1290, 636] width 32 height 32
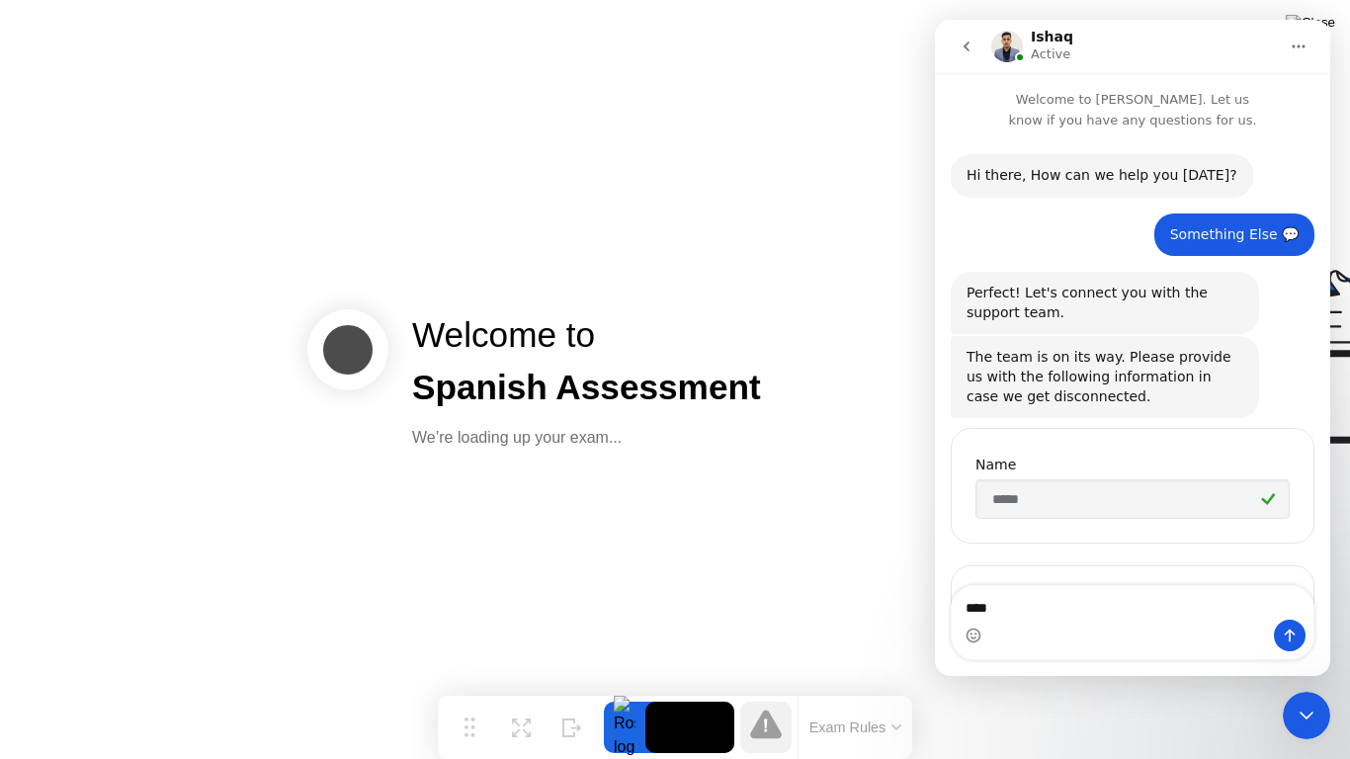
click at [1289, 688] on div "Close Intercom Messenger" at bounding box center [1306, 715] width 47 height 47
click at [1315, 688] on icon "Close Intercom Messenger" at bounding box center [1306, 716] width 24 height 24
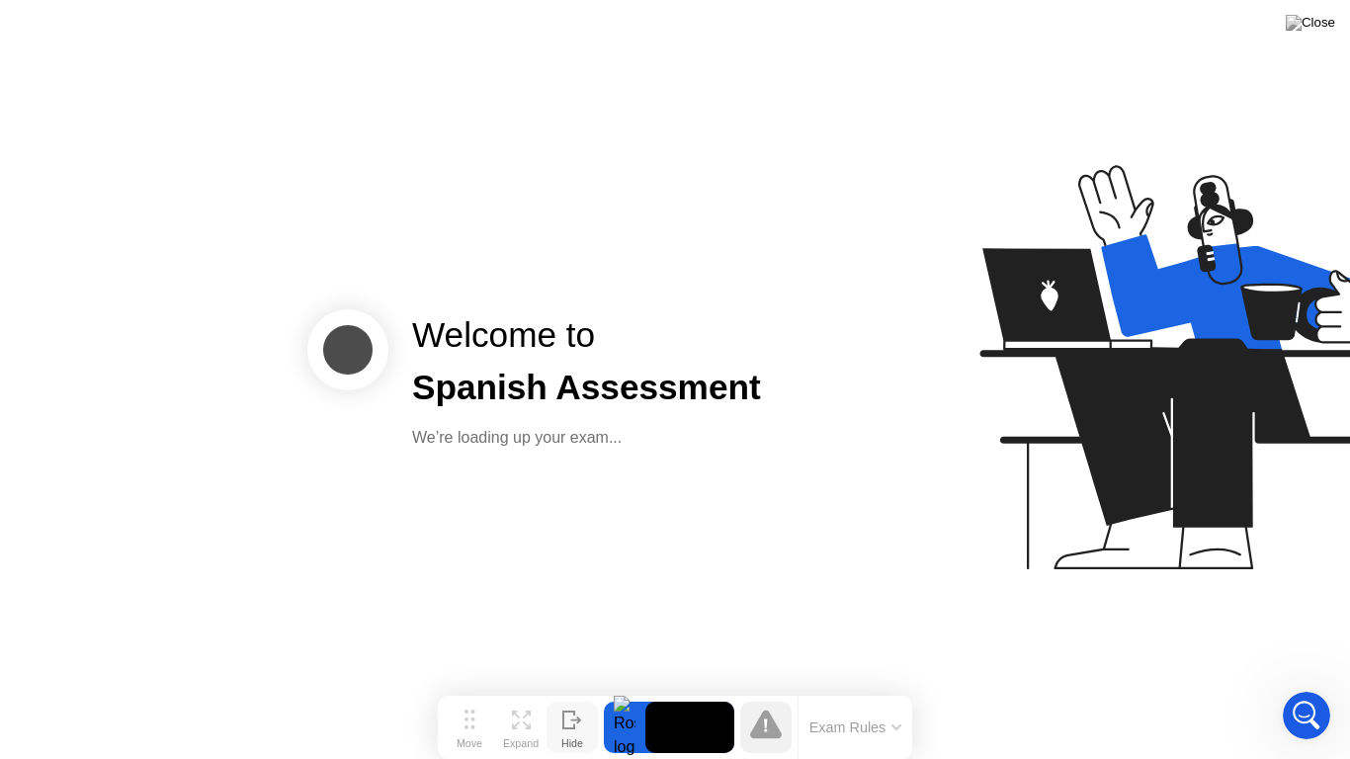
scroll to position [982, 0]
click at [568, 688] on div "Hide" at bounding box center [572, 743] width 22 height 12
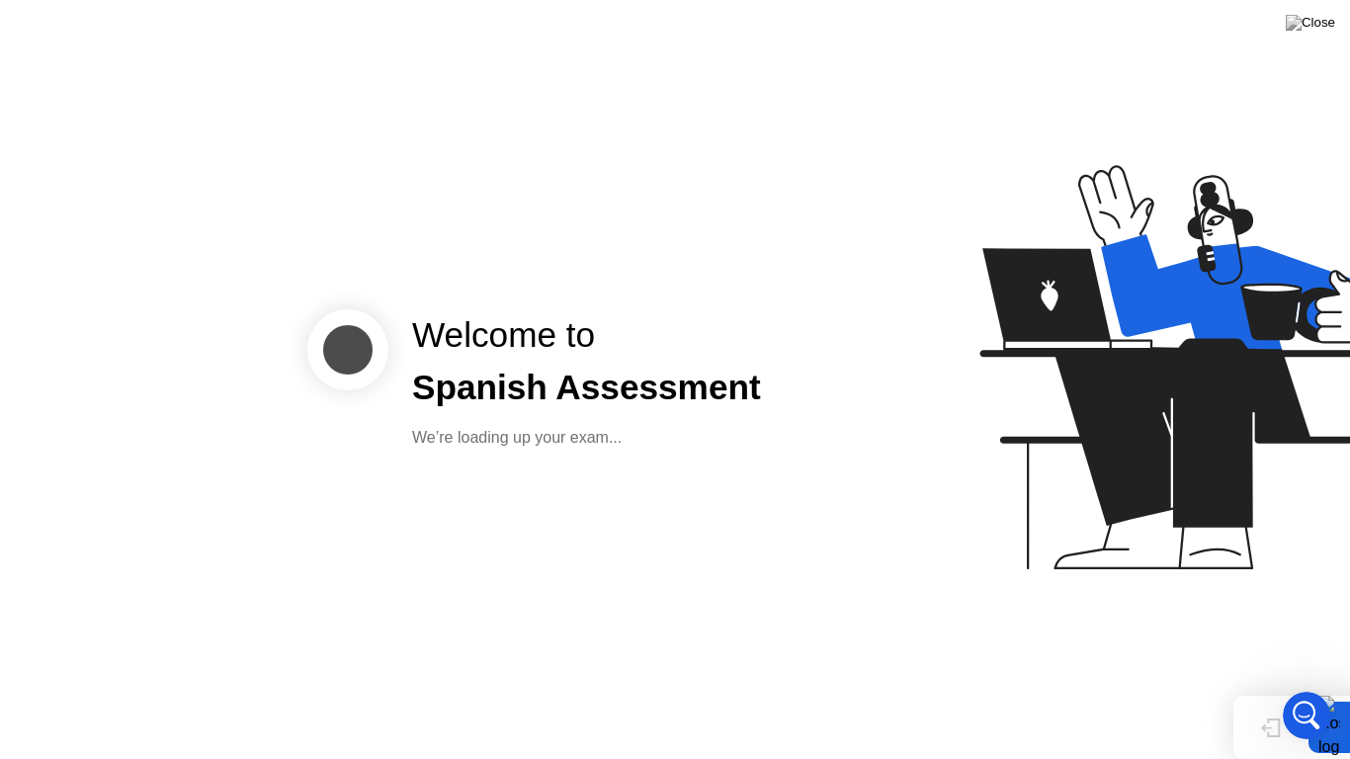
scroll to position [996, 0]
click at [1273, 688] on div "Show" at bounding box center [1271, 743] width 27 height 12
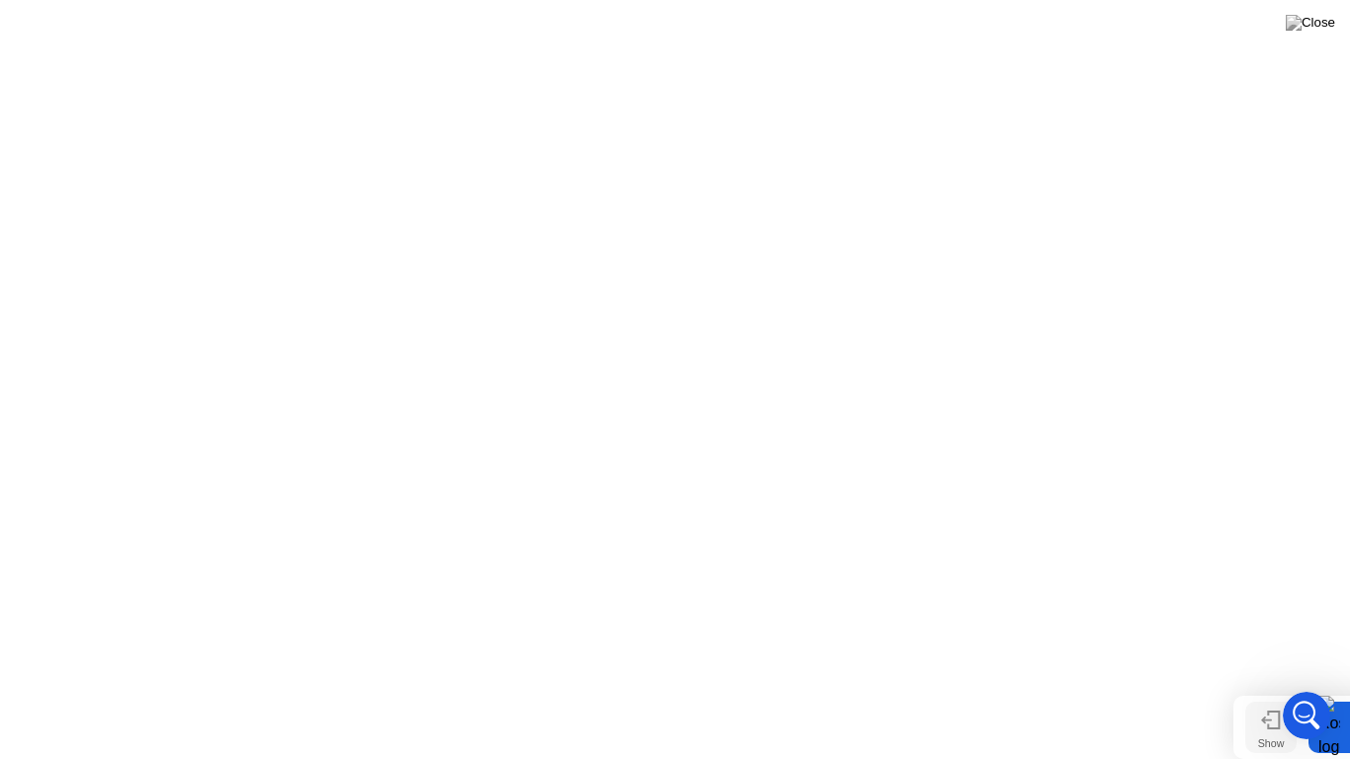
scroll to position [956, 0]
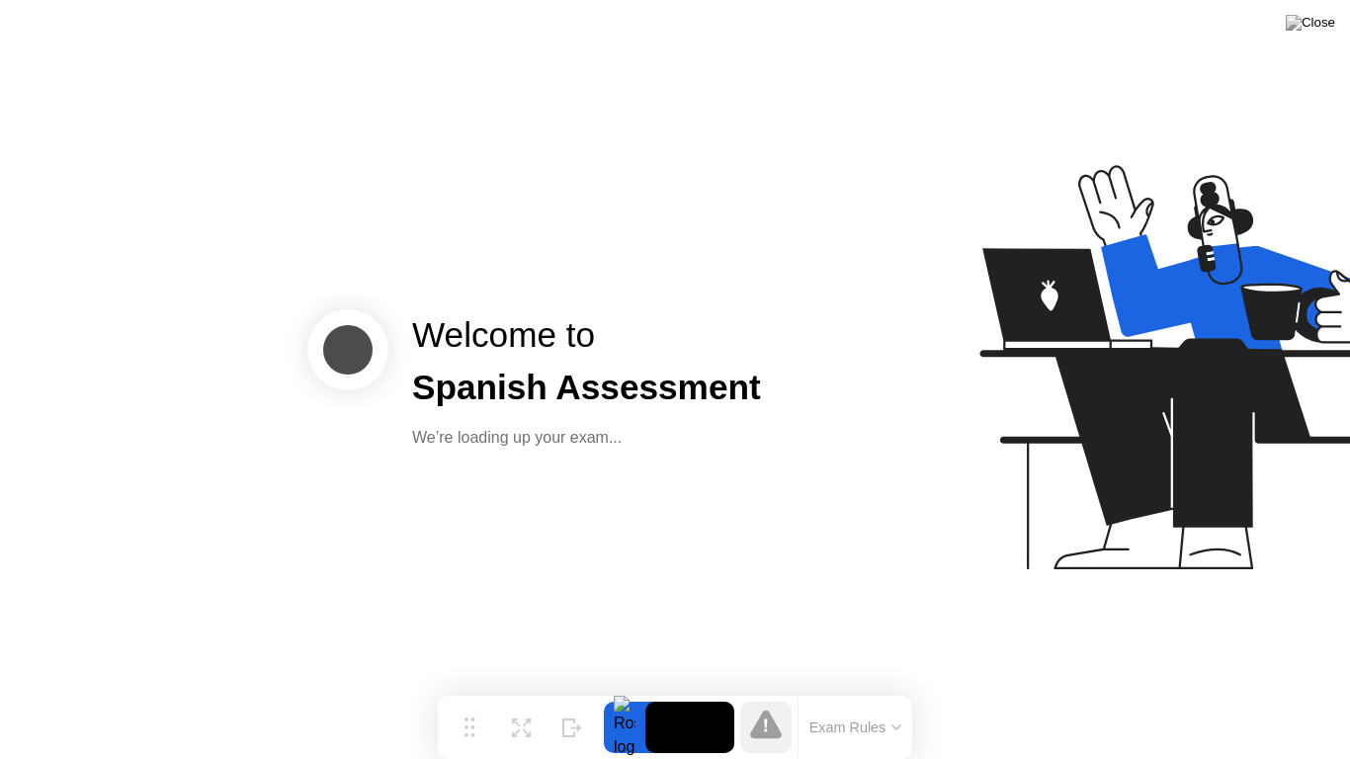
click at [616, 390] on div "Spanish Assessment" at bounding box center [586, 388] width 349 height 52
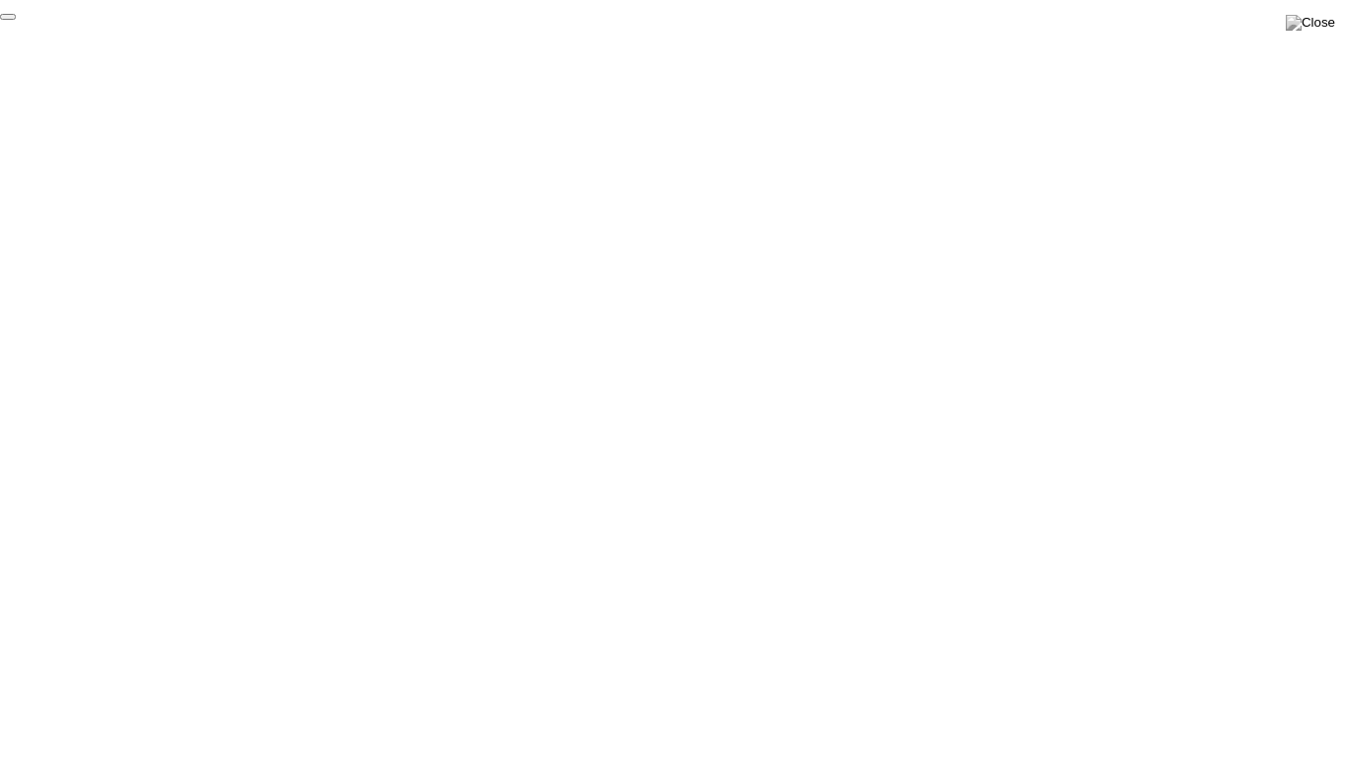
click at [16, 20] on button "End Proctoring Session" at bounding box center [8, 17] width 16 height 6
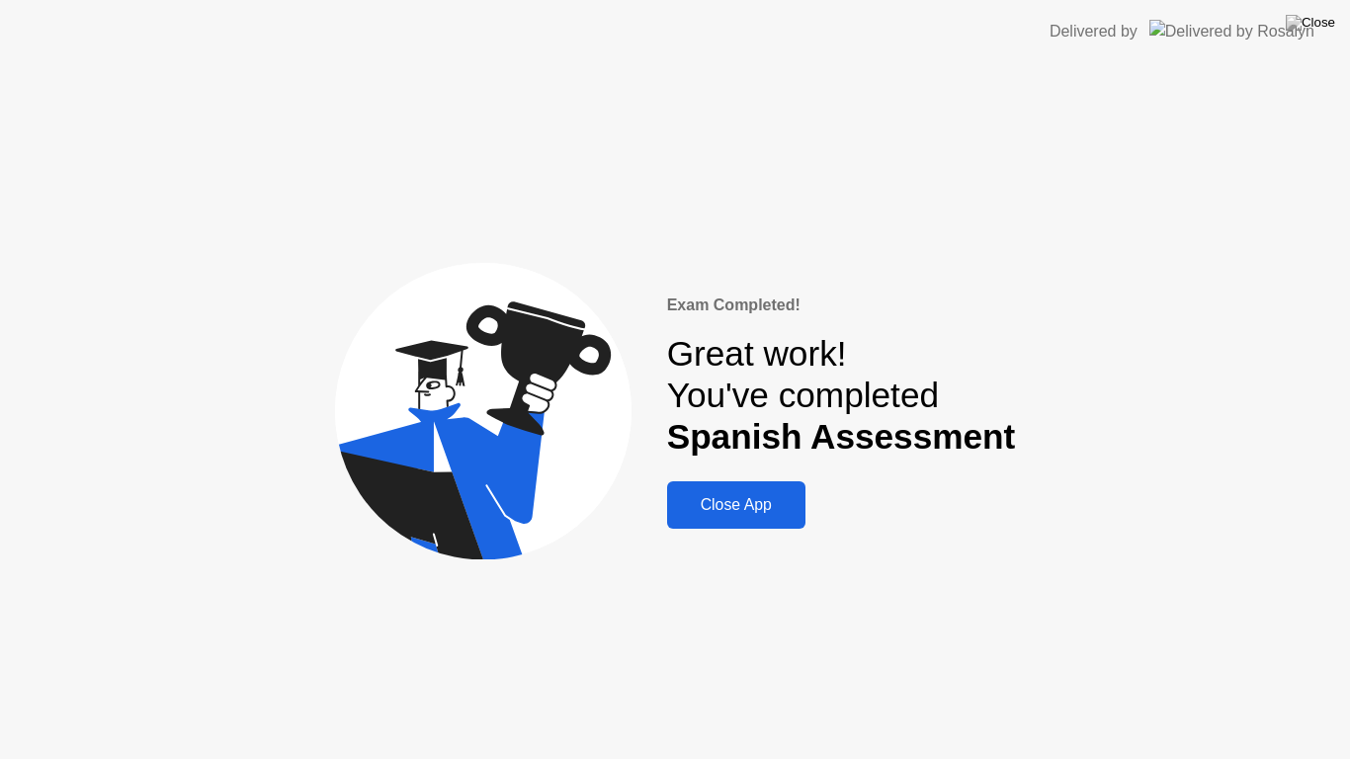
click at [763, 496] on div "Close App" at bounding box center [736, 505] width 126 height 18
